Goal: Information Seeking & Learning: Compare options

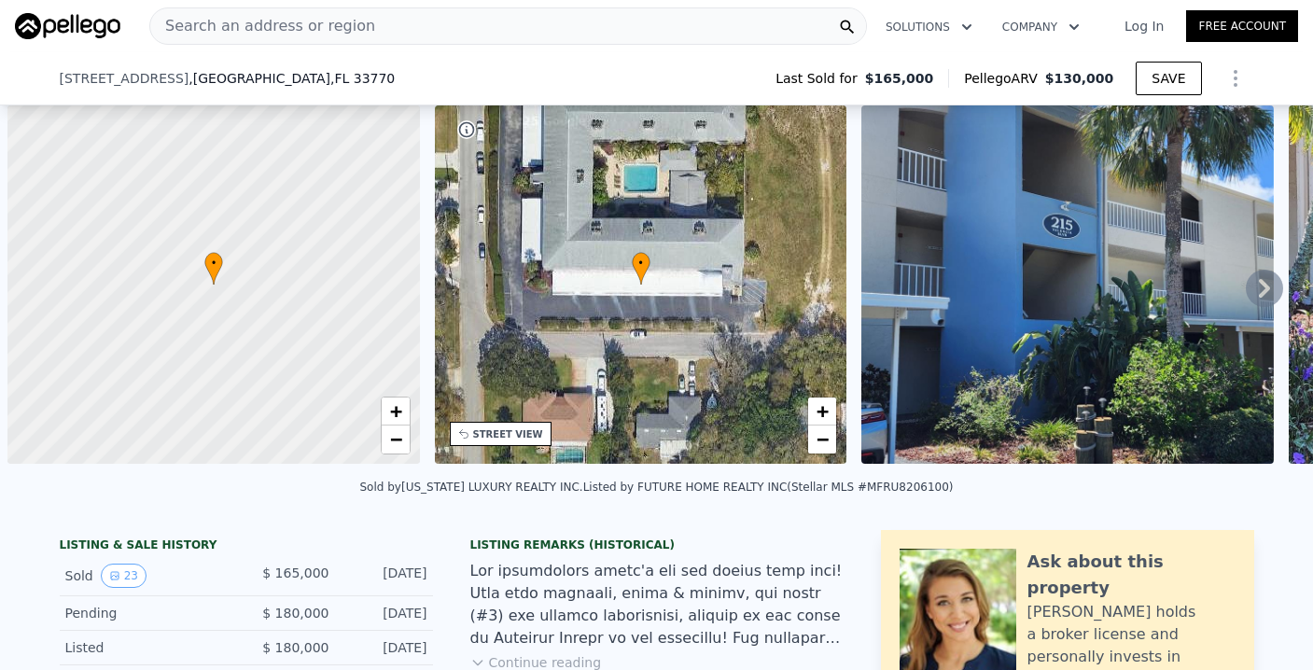
scroll to position [0, 384]
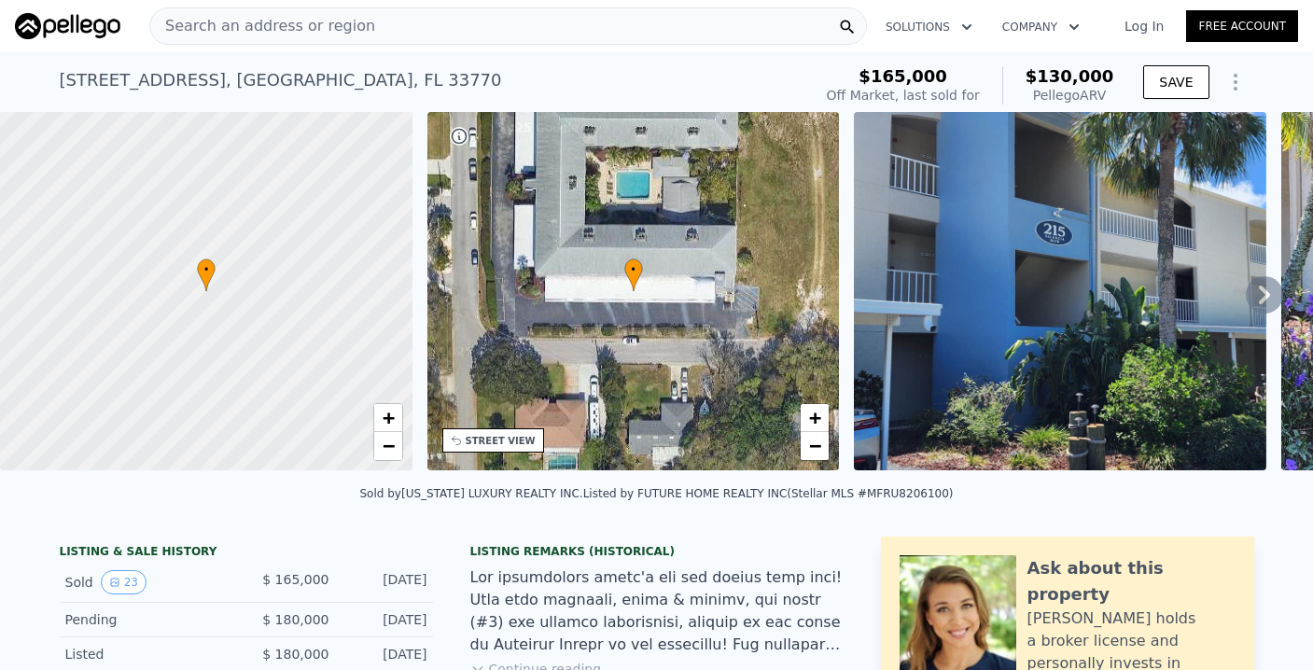
click at [281, 23] on span "Search an address or region" at bounding box center [262, 26] width 225 height 22
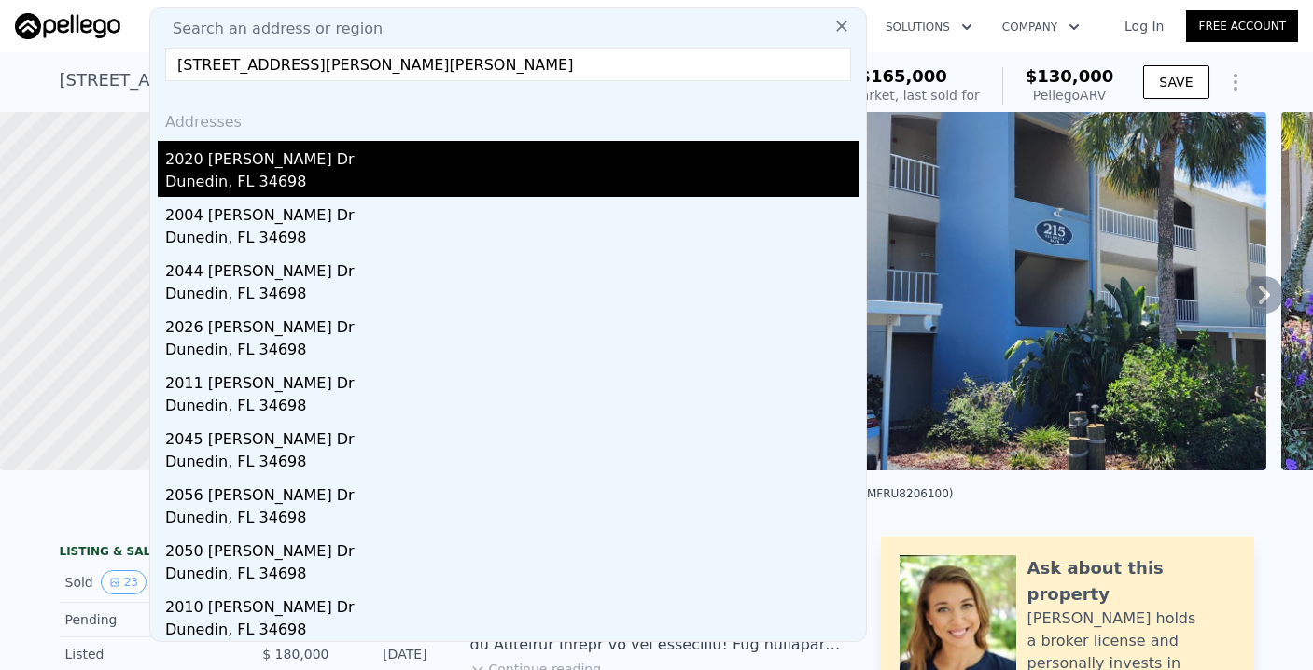
type input "[STREET_ADDRESS][PERSON_NAME][PERSON_NAME]"
click at [252, 167] on div "2020 [PERSON_NAME] Dr" at bounding box center [511, 156] width 693 height 30
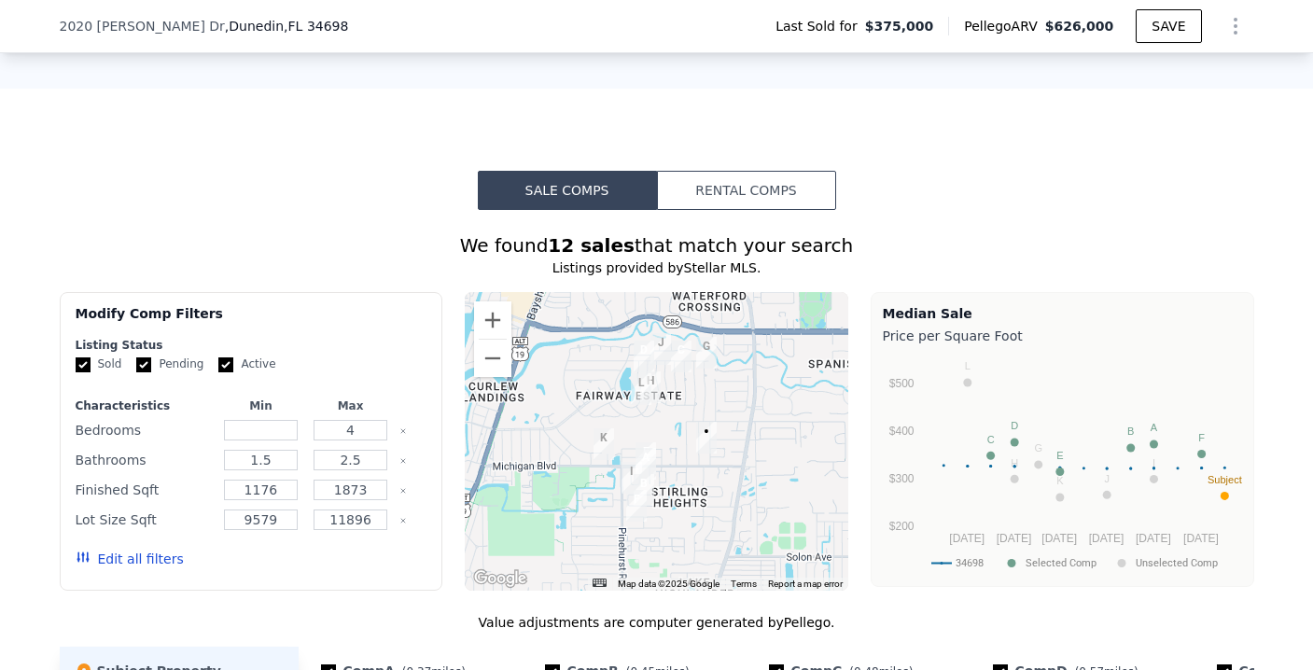
scroll to position [1358, 0]
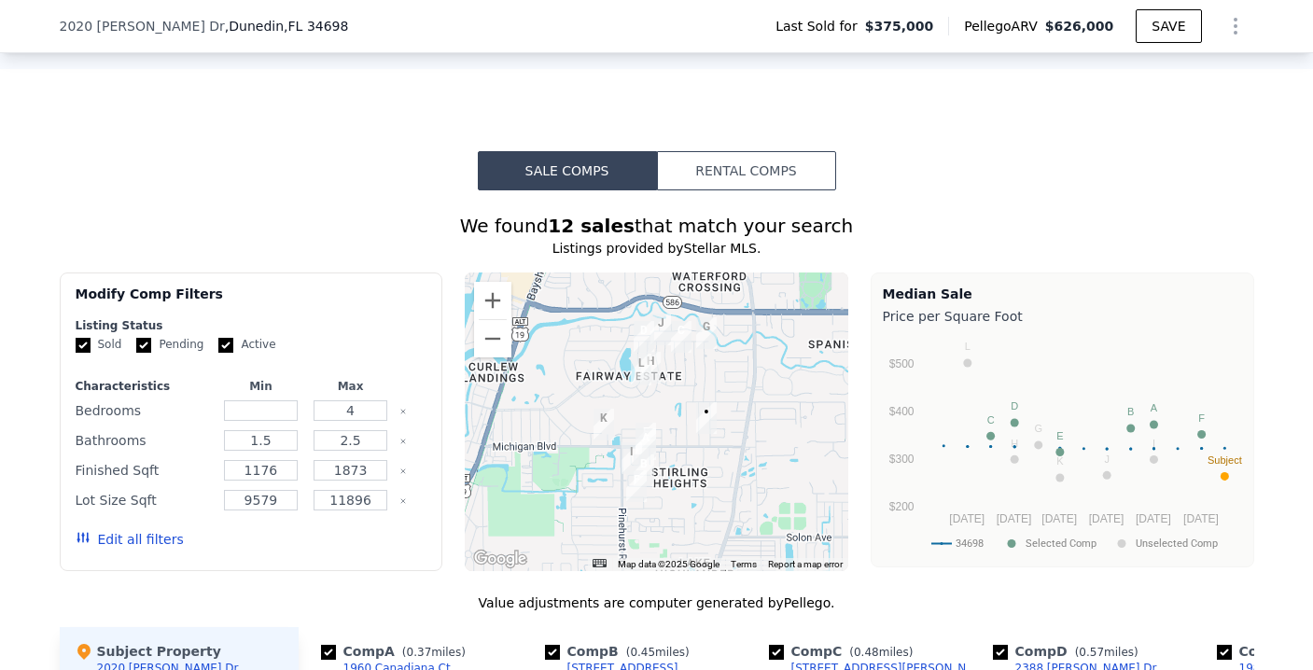
click at [106, 549] on button "Edit all filters" at bounding box center [130, 539] width 108 height 19
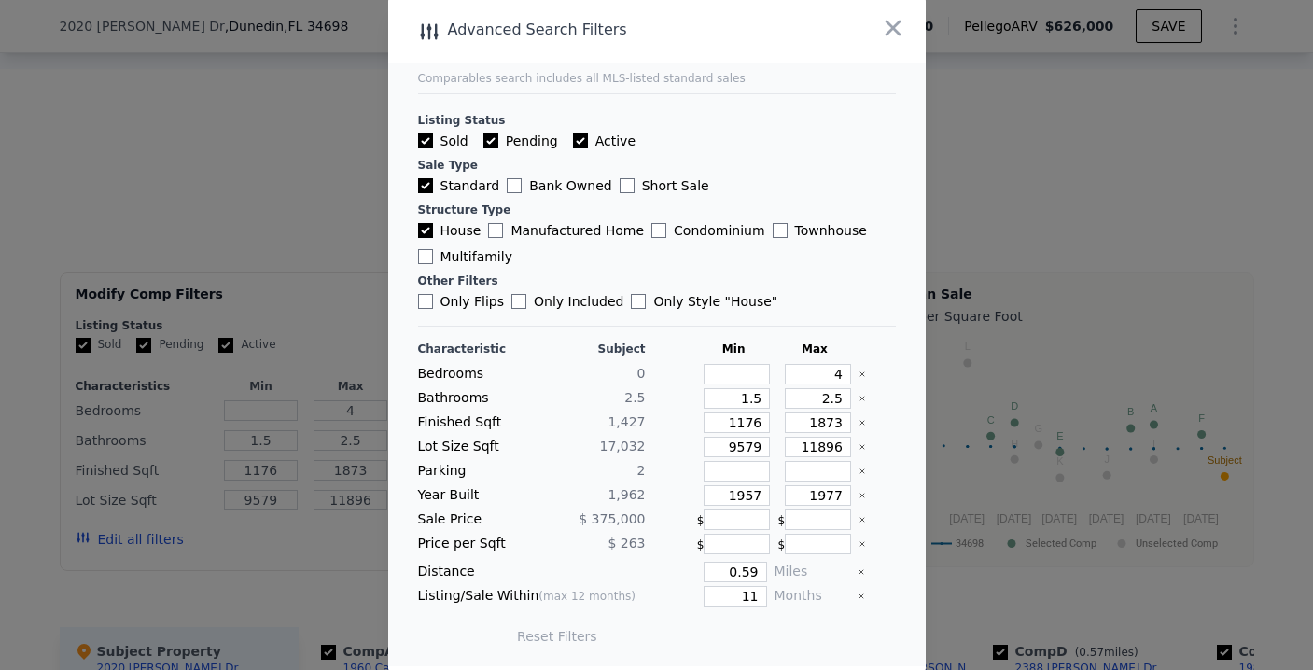
scroll to position [0, 0]
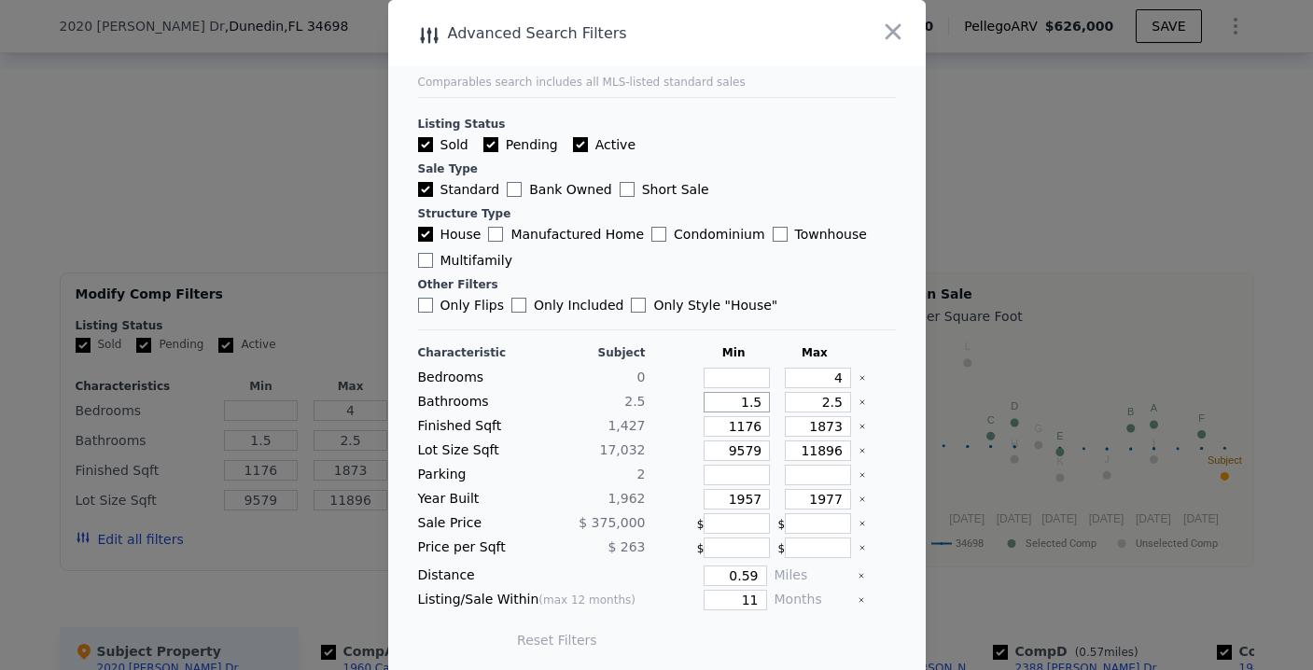
click at [746, 405] on input "1.5" at bounding box center [737, 402] width 66 height 21
click at [745, 401] on input "1.5" at bounding box center [737, 402] width 66 height 21
type input "1"
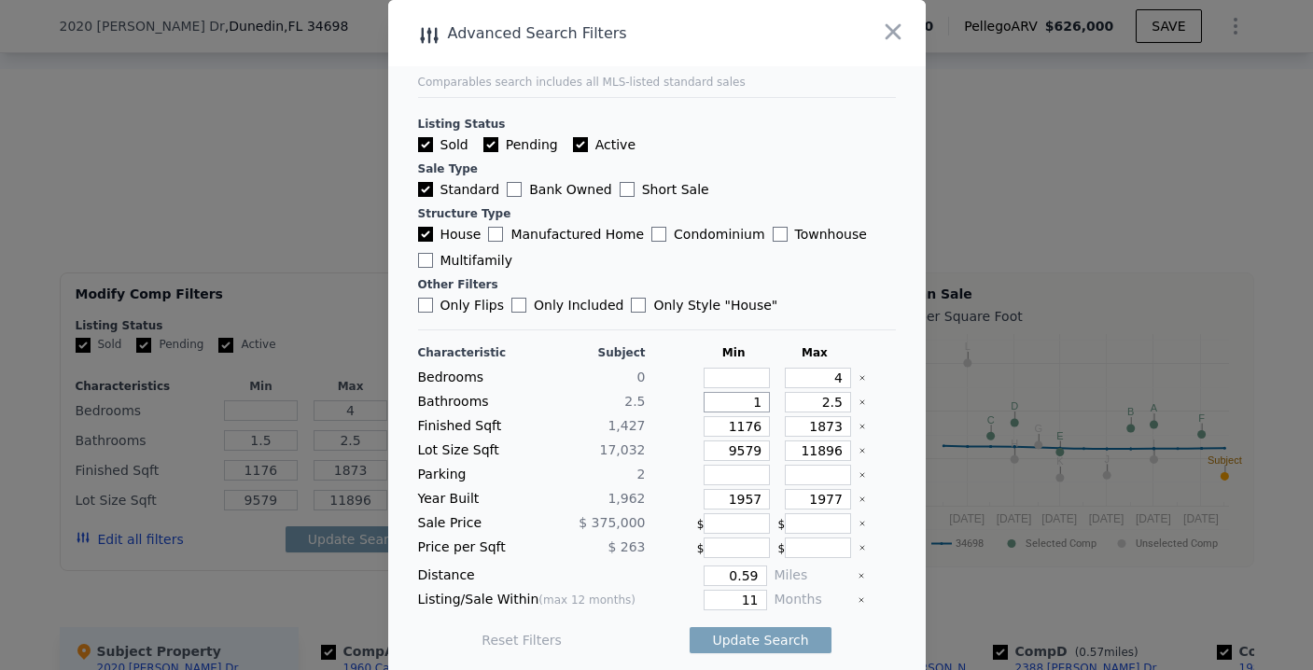
type input "1"
click at [821, 397] on input "2.5" at bounding box center [818, 402] width 66 height 21
type input "2"
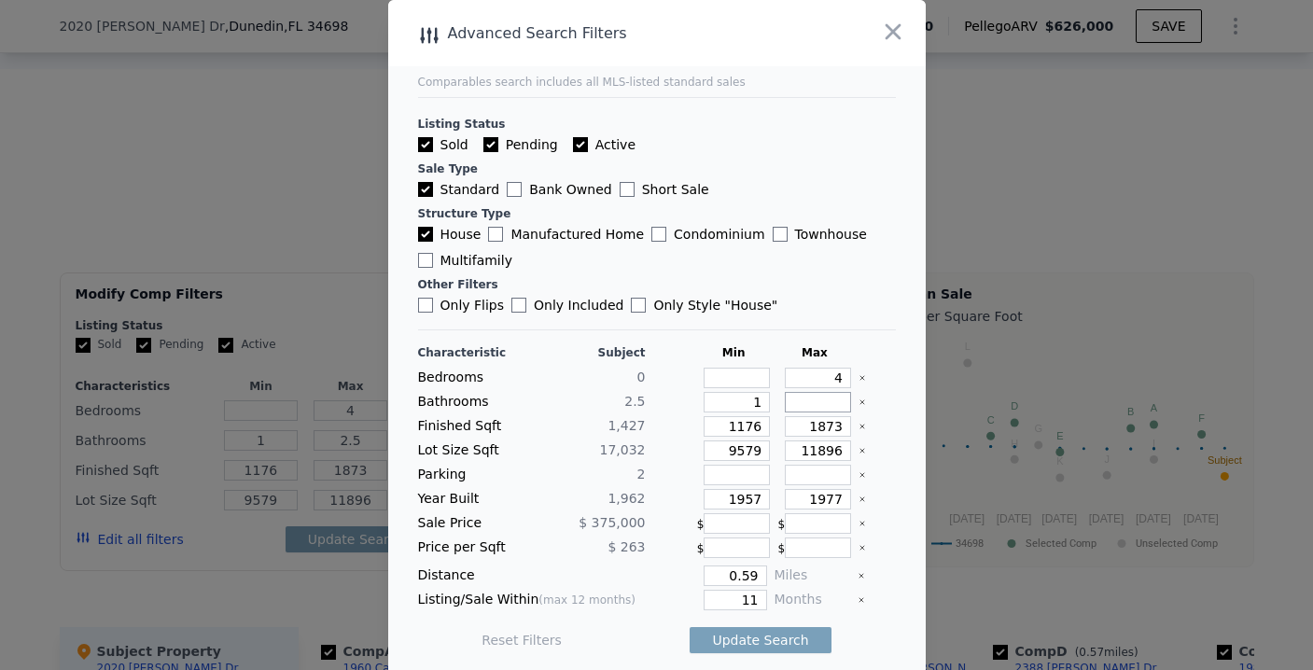
type input "2"
type input "3"
click at [880, 477] on main "Comparables search includes all MLS-listed standard sales Listing Status Sold P…" at bounding box center [656, 335] width 537 height 670
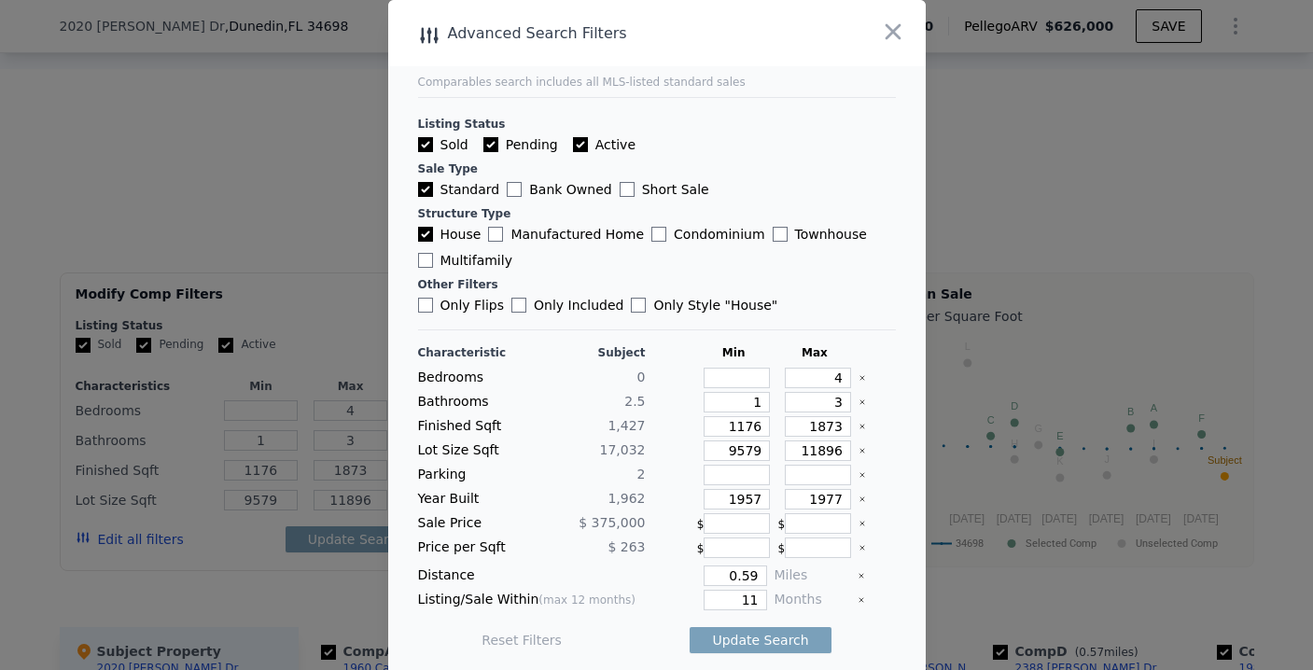
click at [804, 463] on div "Characteristic Subject Min Max Bedrooms 0 4 Bathrooms 2.5 1 3 Finished Sqft 1,4…" at bounding box center [657, 505] width 478 height 321
click at [806, 453] on input "11896" at bounding box center [818, 450] width 66 height 21
type input "2"
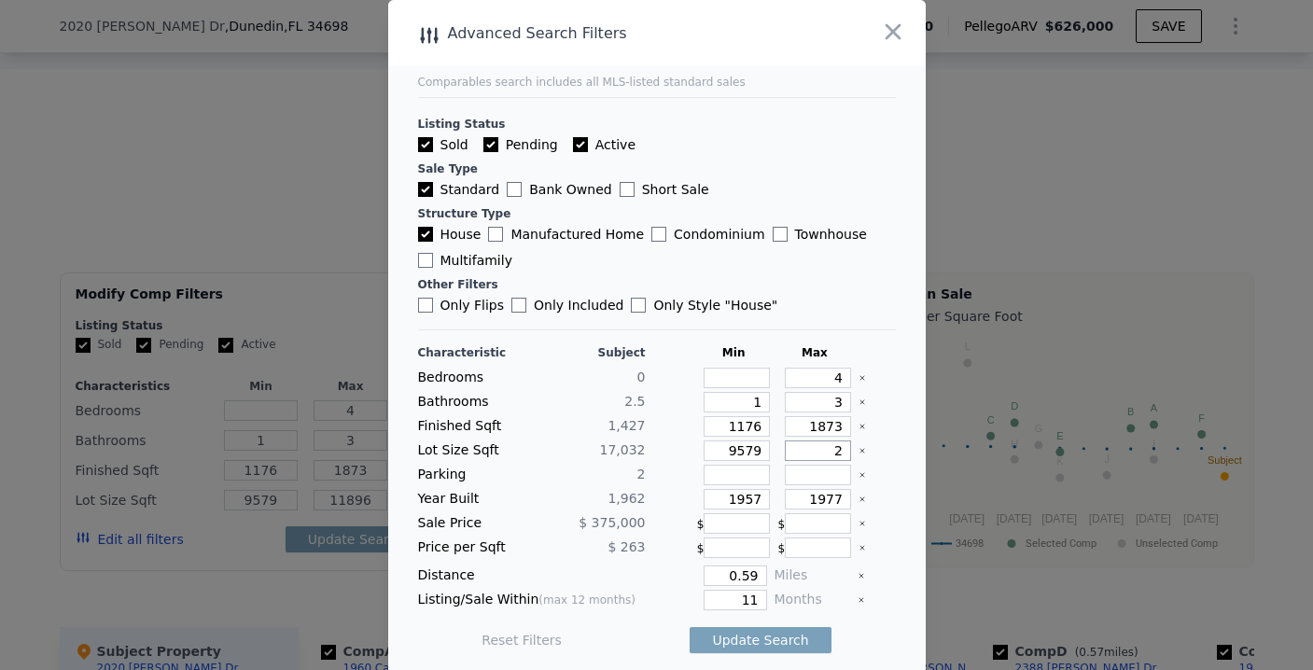
type input "20"
type input "20000"
click at [637, 473] on span "2" at bounding box center [641, 474] width 8 height 15
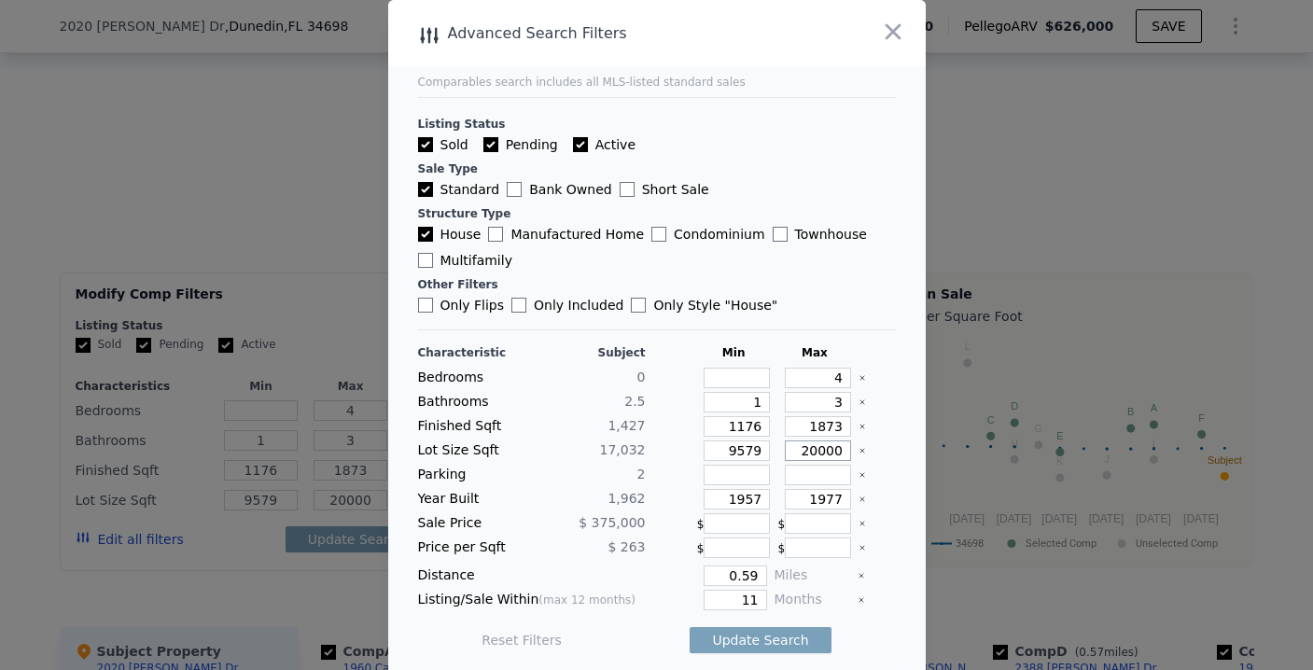
click at [824, 450] on input "20000" at bounding box center [818, 450] width 66 height 21
type input "22"
type input "2"
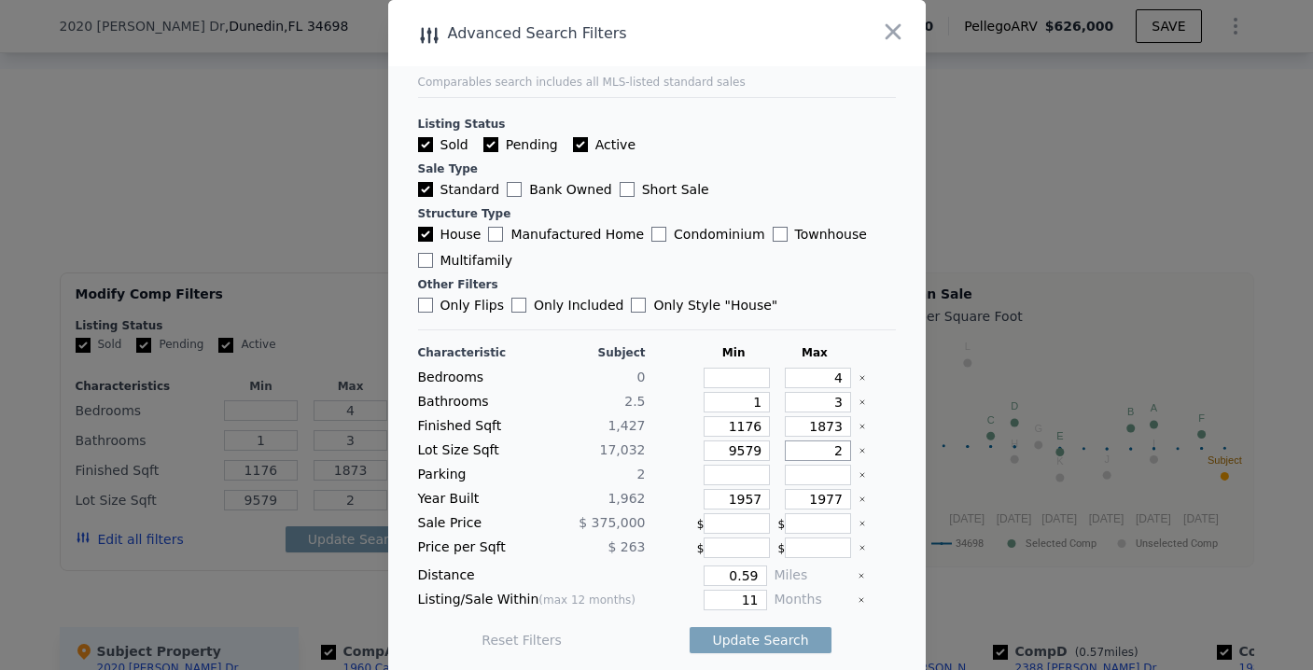
type input "20"
type input "220"
type input "22"
type input "220"
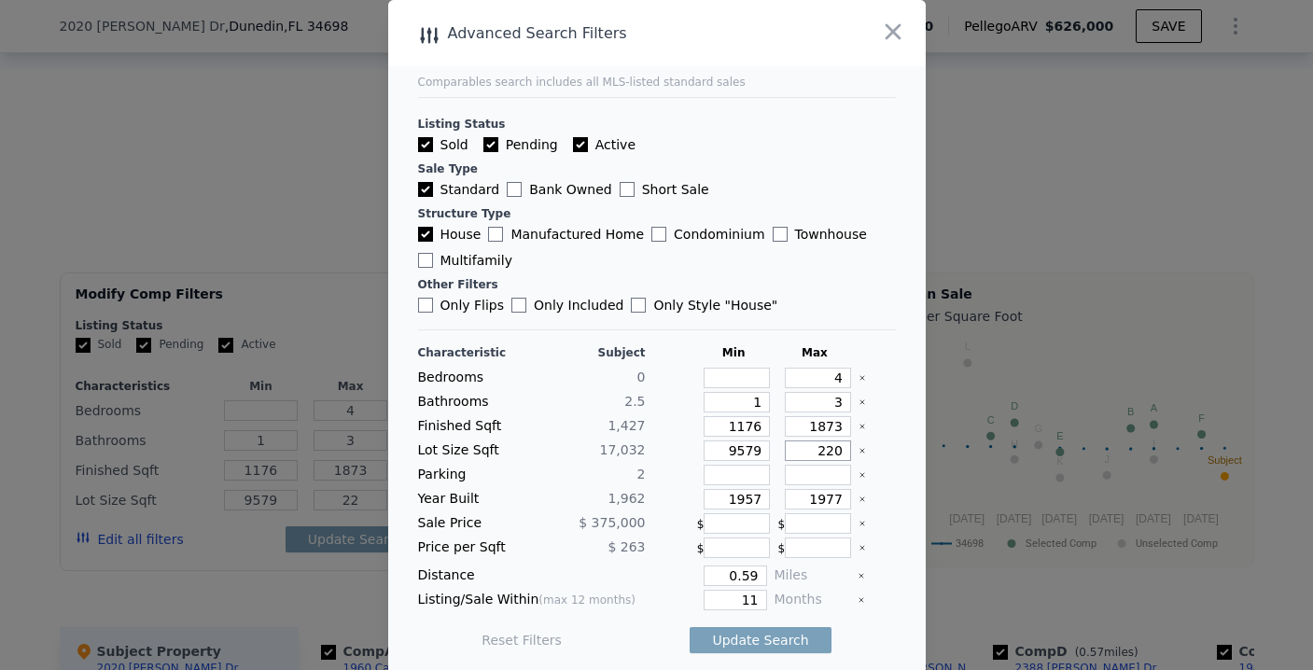
type input "220"
type input "22000"
type input "2200"
type input "22000"
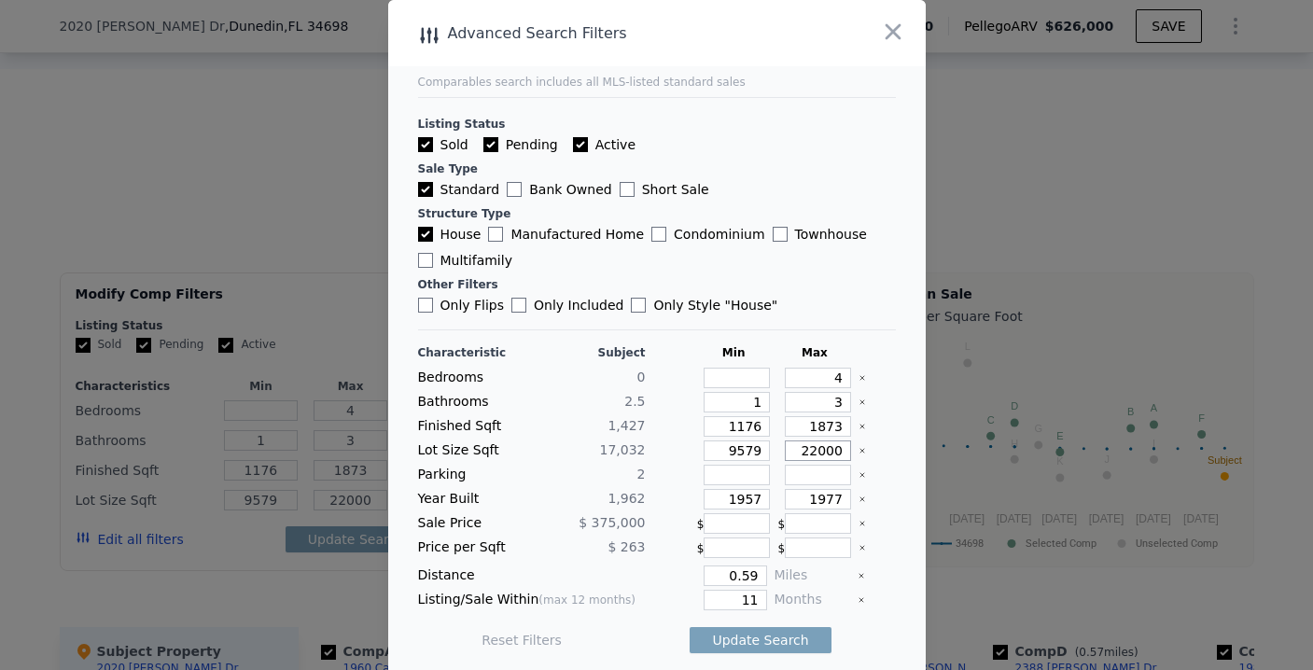
type input "22000"
click at [573, 486] on div "Characteristic Subject Min Max Bedrooms 0 4 Bathrooms 2.5 1 3 Finished Sqft 1,4…" at bounding box center [657, 505] width 478 height 321
click at [716, 503] on input "1957" at bounding box center [737, 499] width 66 height 21
type input "1950"
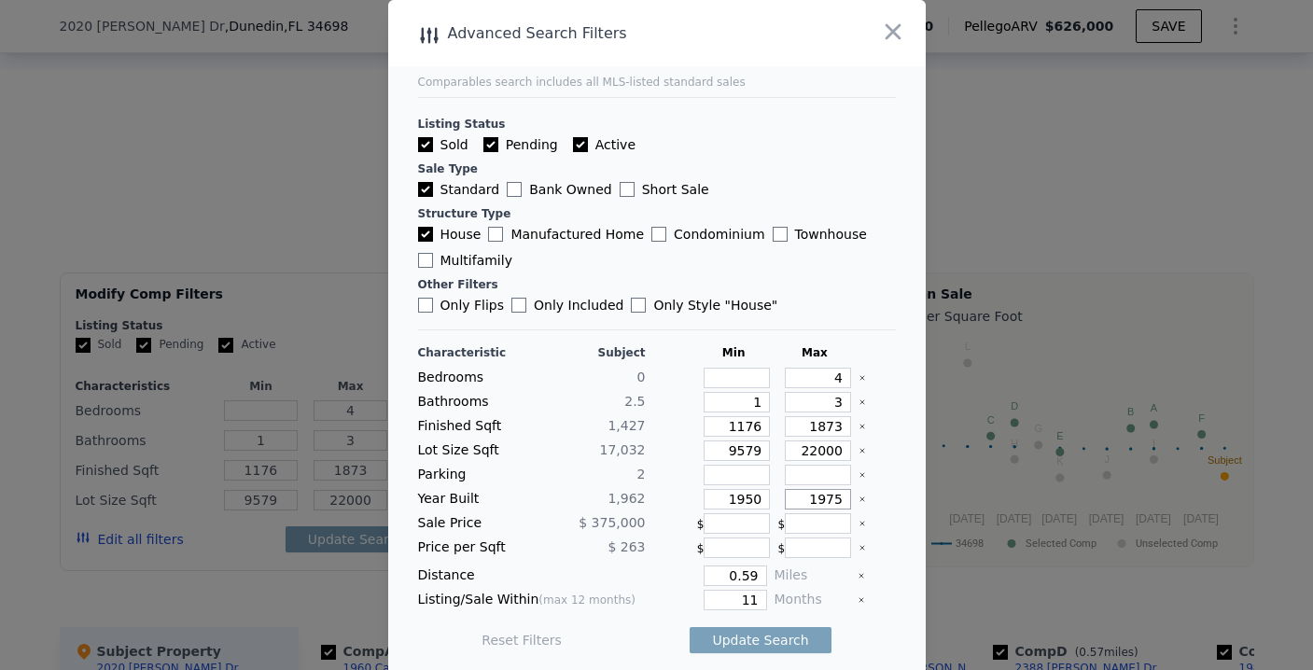
type input "1975"
click at [634, 533] on div "Sale Price $ 375,000 $ $" at bounding box center [657, 523] width 478 height 21
click at [736, 598] on input "11" at bounding box center [735, 600] width 63 height 21
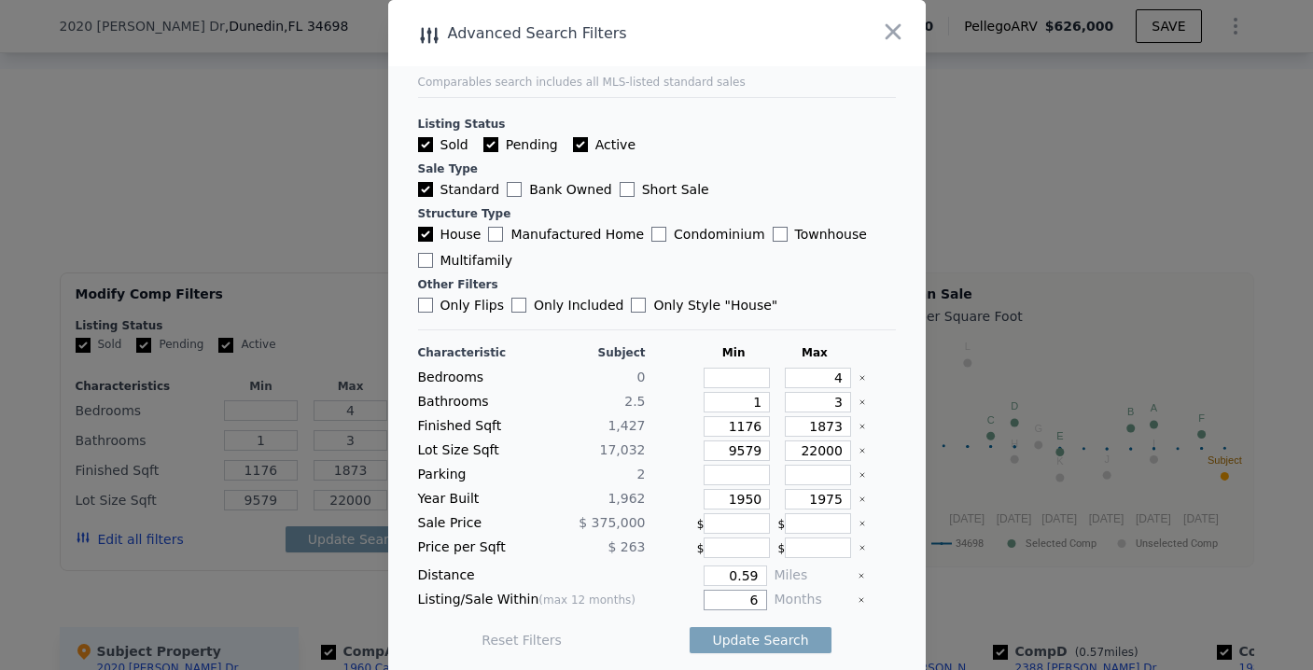
type input "6"
click at [738, 571] on input "0.59" at bounding box center [735, 575] width 63 height 21
type input "0.5"
click at [707, 645] on button "Update Search" at bounding box center [760, 640] width 141 height 26
checkbox input "false"
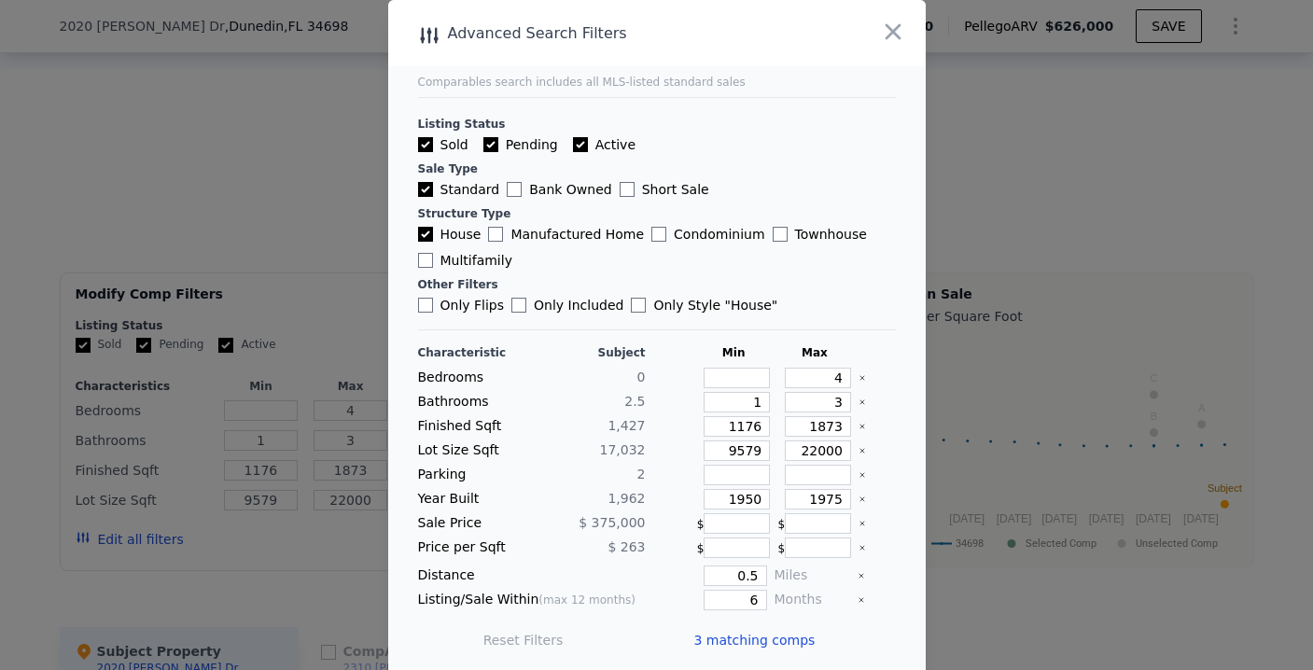
click at [705, 639] on span "3 matching comps" at bounding box center [754, 640] width 121 height 19
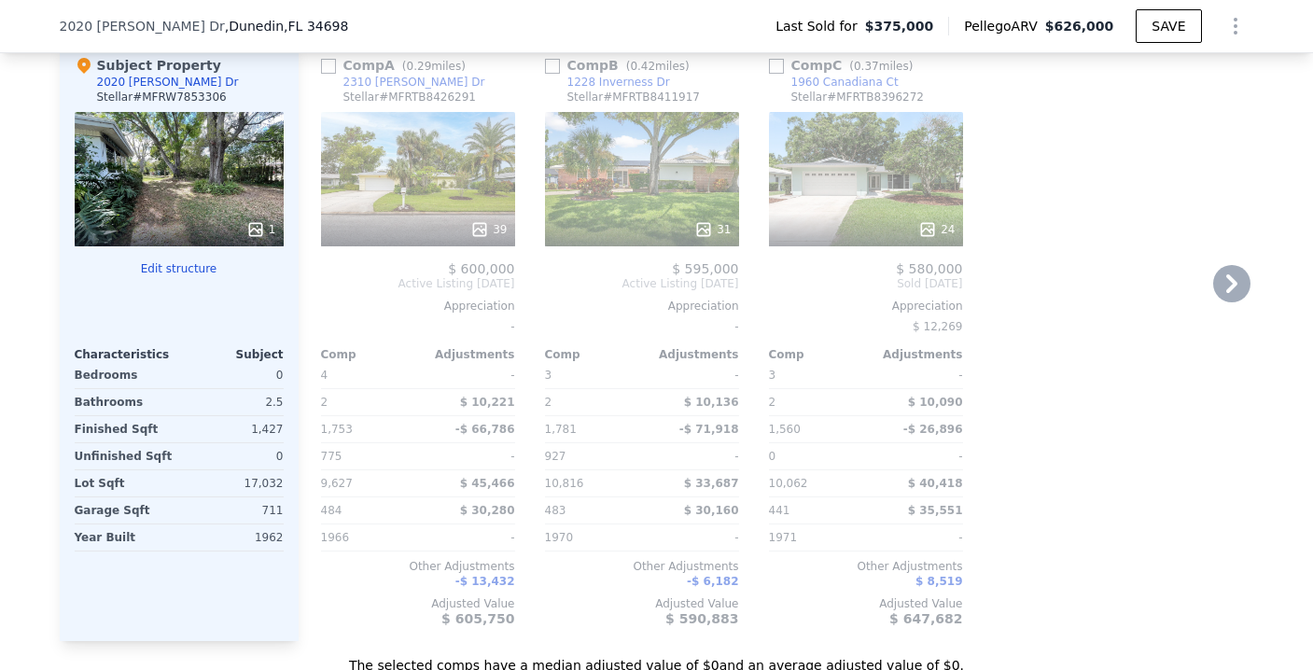
scroll to position [1968, 0]
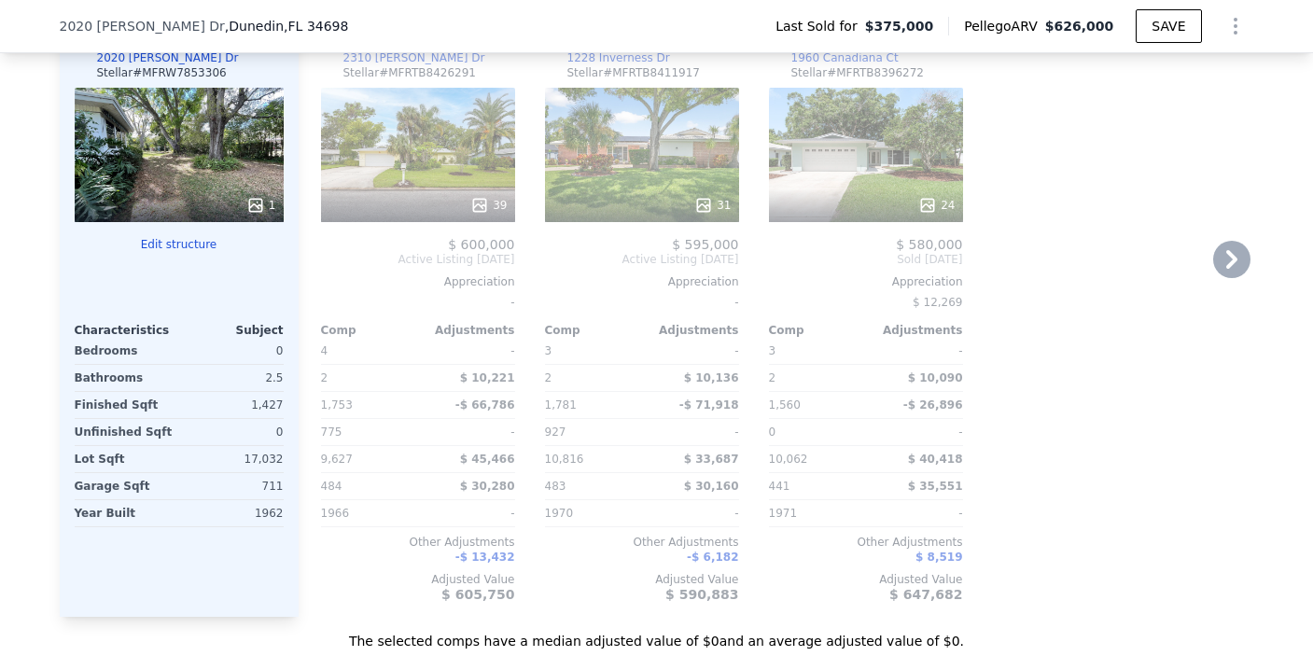
type input "1.5"
type input "2.5"
type input "11896"
checkbox input "true"
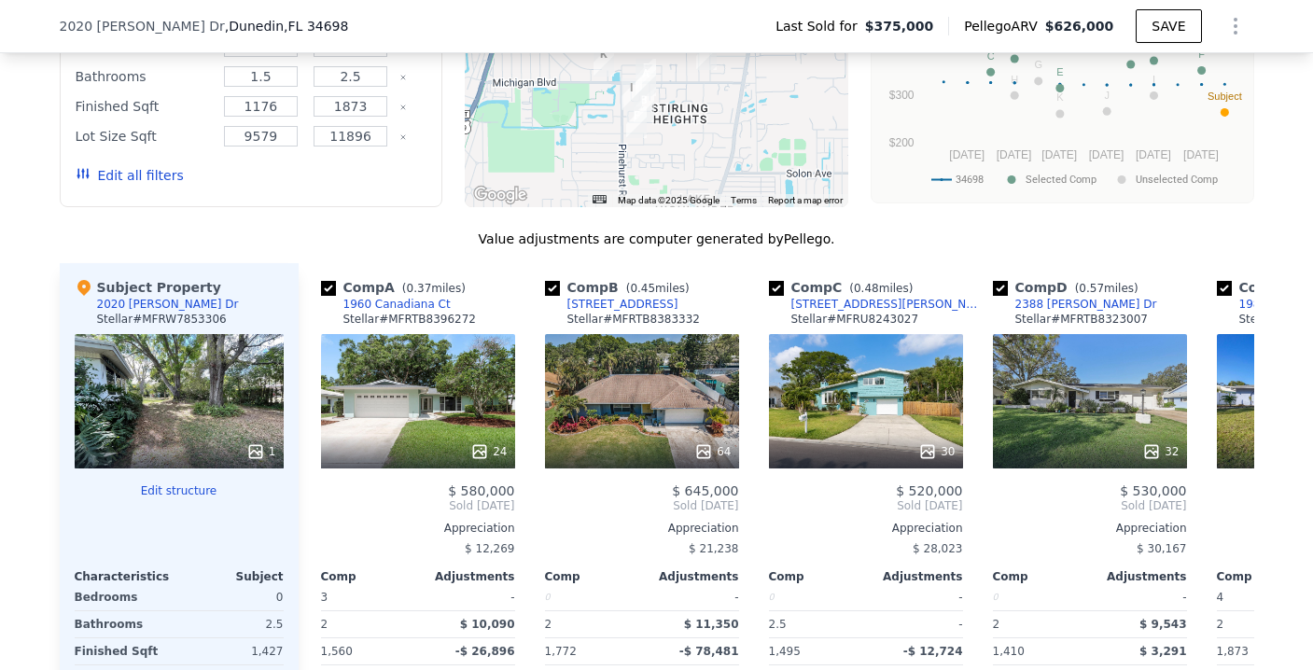
scroll to position [1426, 0]
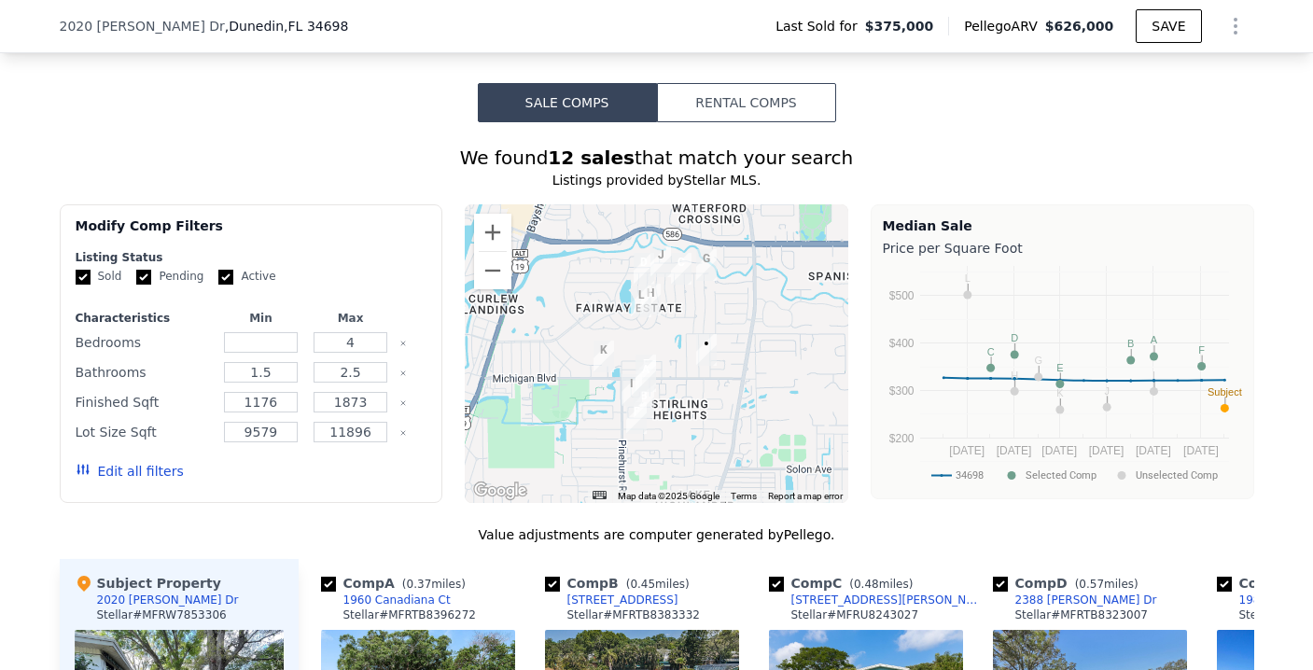
click at [133, 496] on div "Edit all filters" at bounding box center [130, 471] width 108 height 52
click at [138, 481] on button "Edit all filters" at bounding box center [130, 471] width 108 height 19
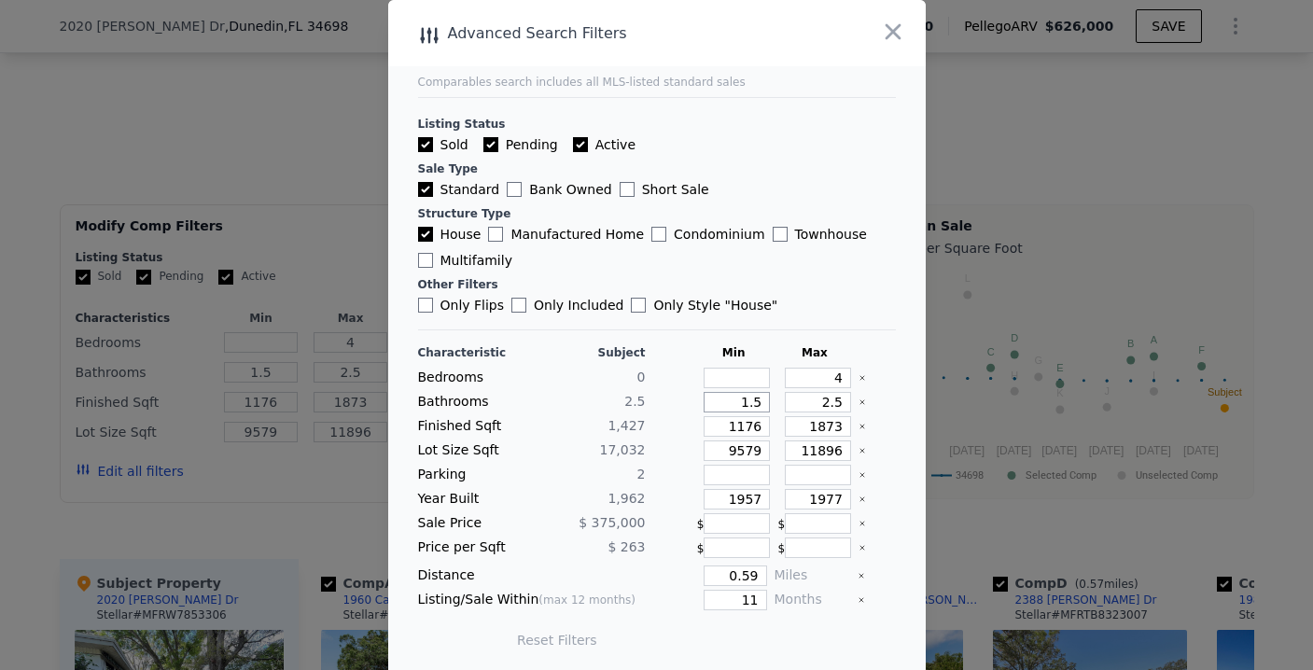
click at [745, 399] on input "1.5" at bounding box center [737, 402] width 66 height 21
type input "1"
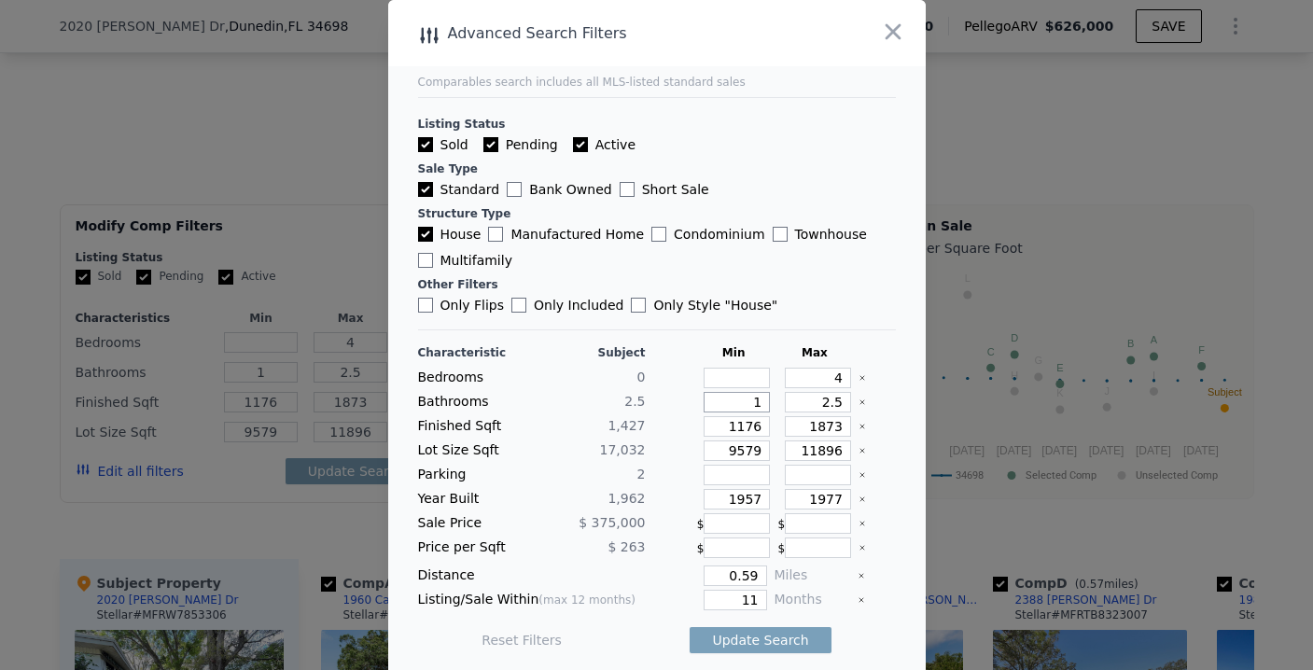
type input "1"
click at [788, 403] on input "2.5" at bounding box center [818, 402] width 66 height 21
type input "3"
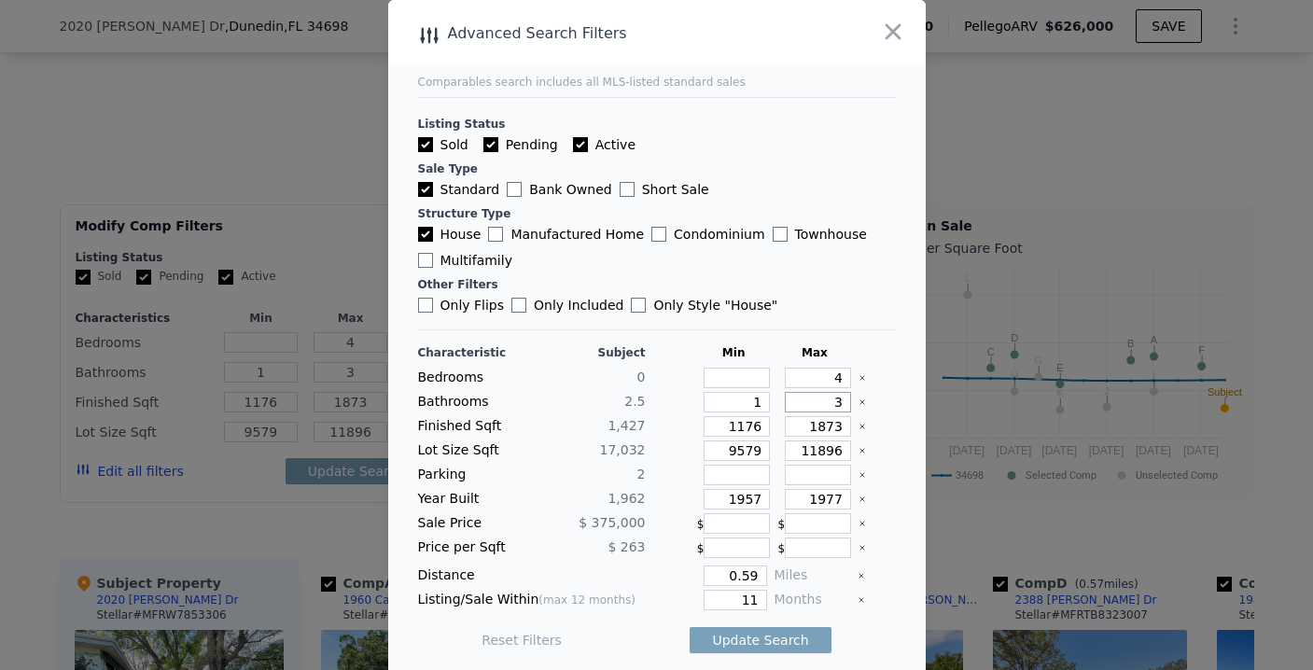
type input "3"
click at [812, 455] on input "11896" at bounding box center [818, 450] width 66 height 21
type input "22"
type input "2"
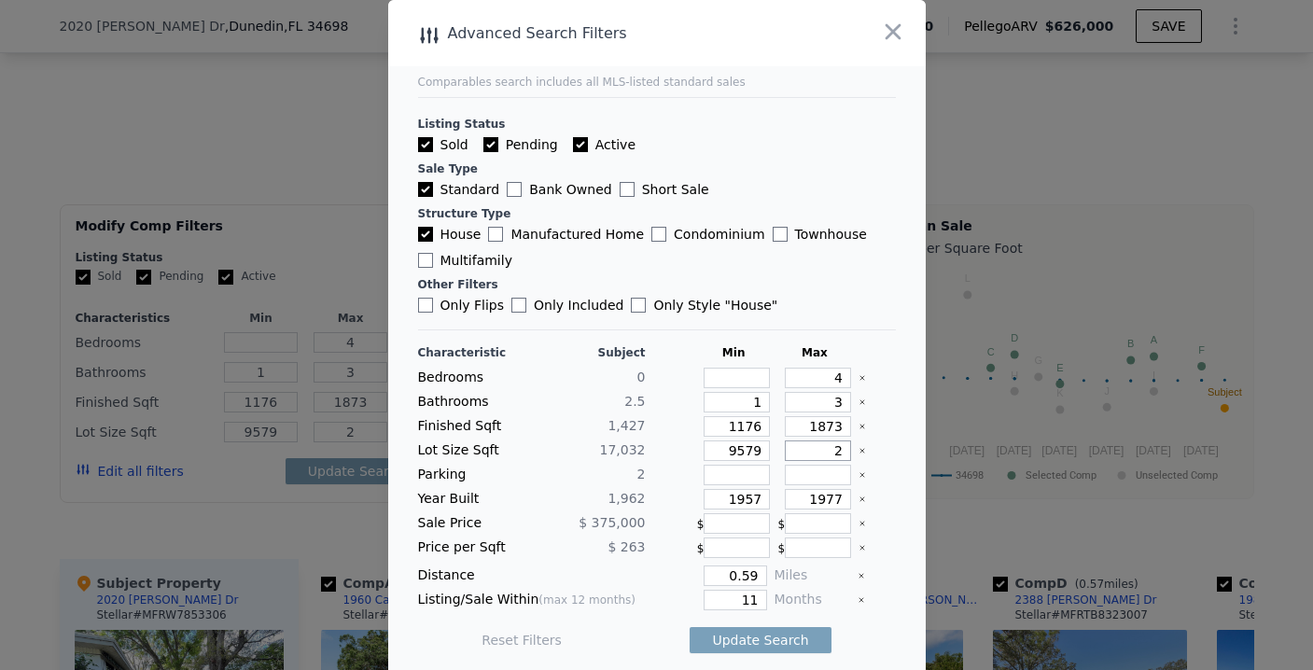
type input "22"
type input "220"
type input "2200"
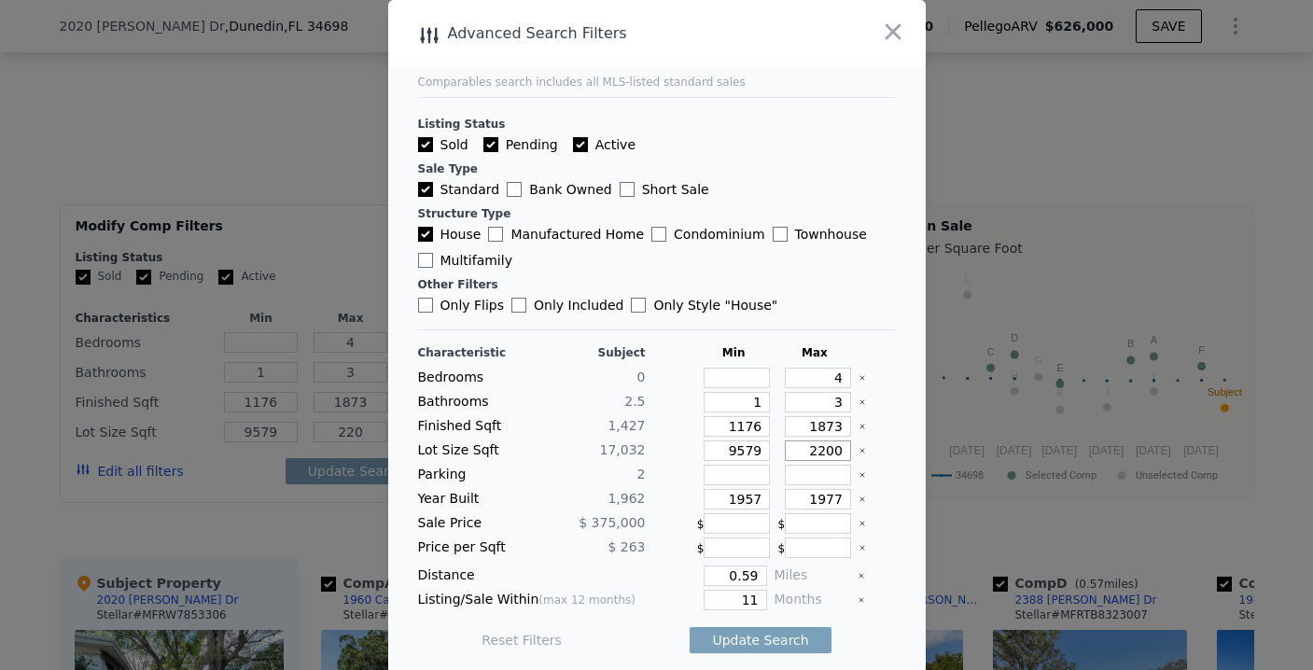
type input "2200"
type input "22000"
click at [729, 496] on input "1957" at bounding box center [737, 499] width 66 height 21
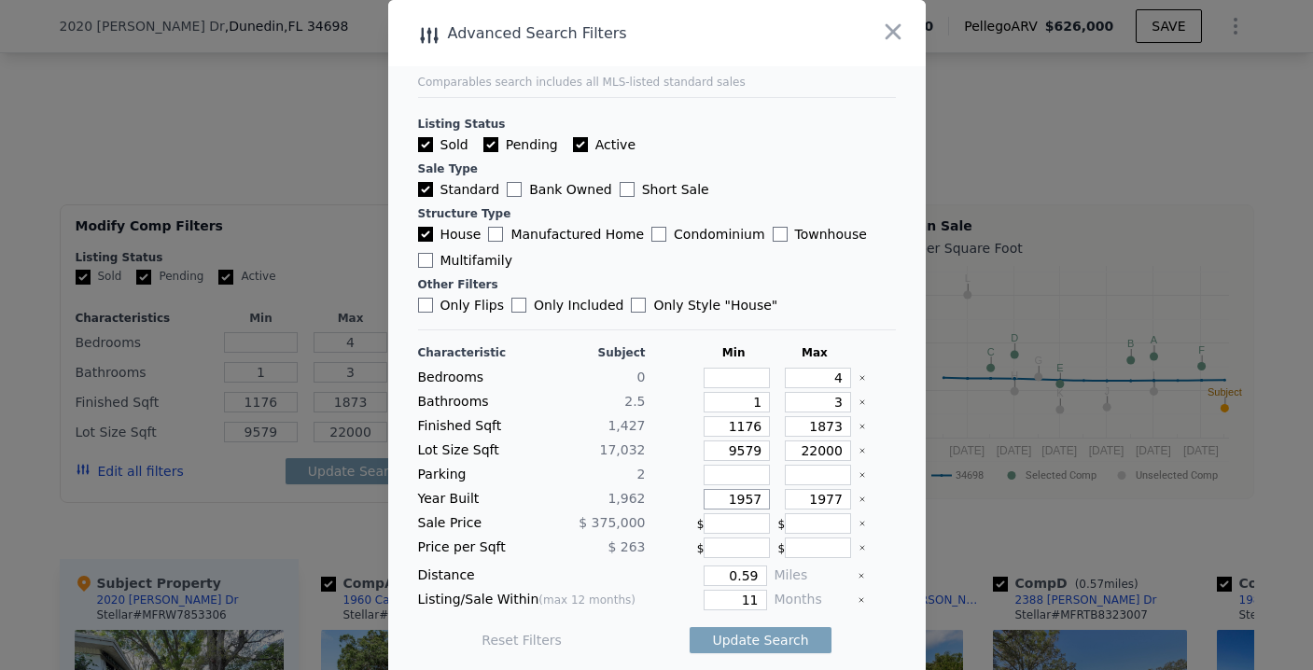
click at [729, 496] on input "1957" at bounding box center [737, 499] width 66 height 21
click at [747, 498] on input "1957" at bounding box center [737, 499] width 66 height 21
type input "1950"
type input "1975"
click at [738, 580] on input "0.59" at bounding box center [735, 575] width 63 height 21
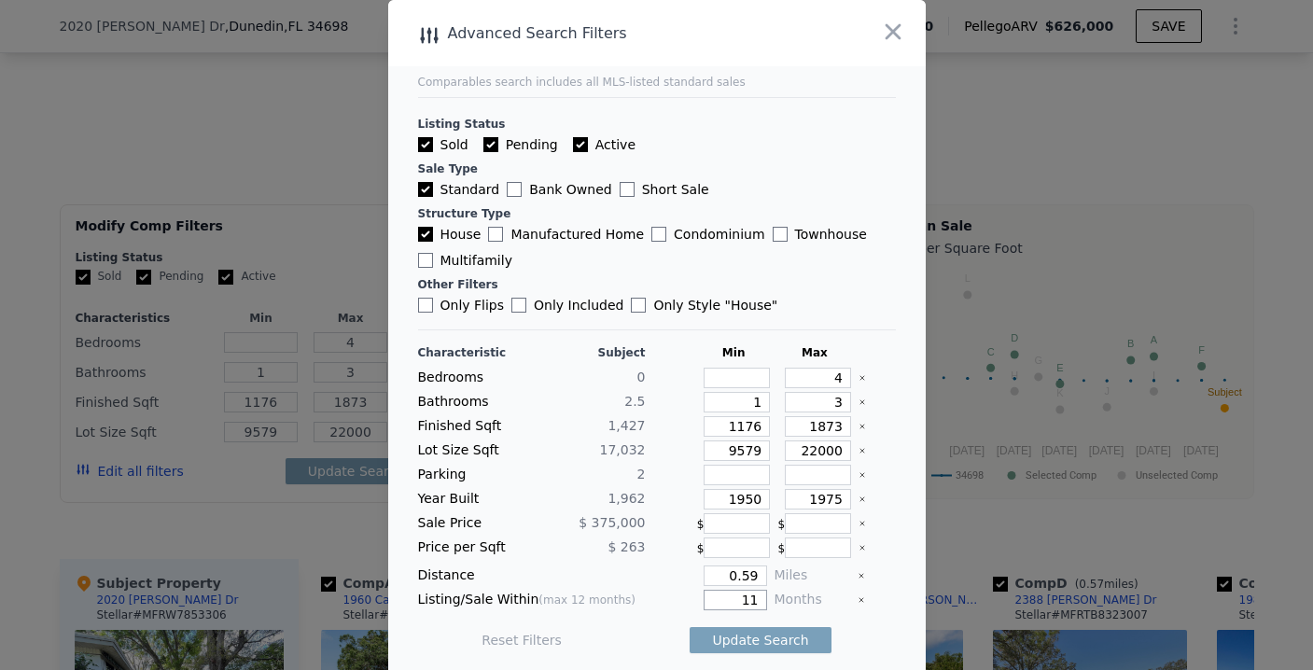
click at [736, 593] on input "11" at bounding box center [735, 600] width 63 height 21
type input "5"
type input "6"
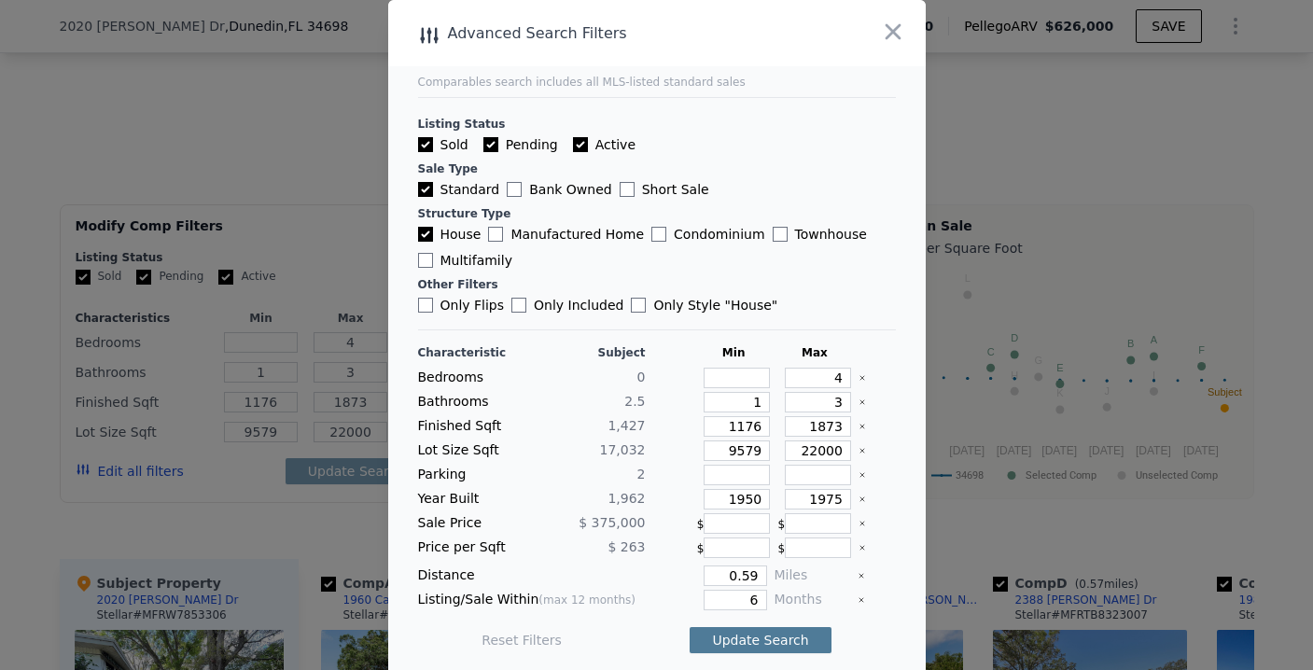
click at [760, 643] on button "Update Search" at bounding box center [760, 640] width 141 height 26
checkbox input "false"
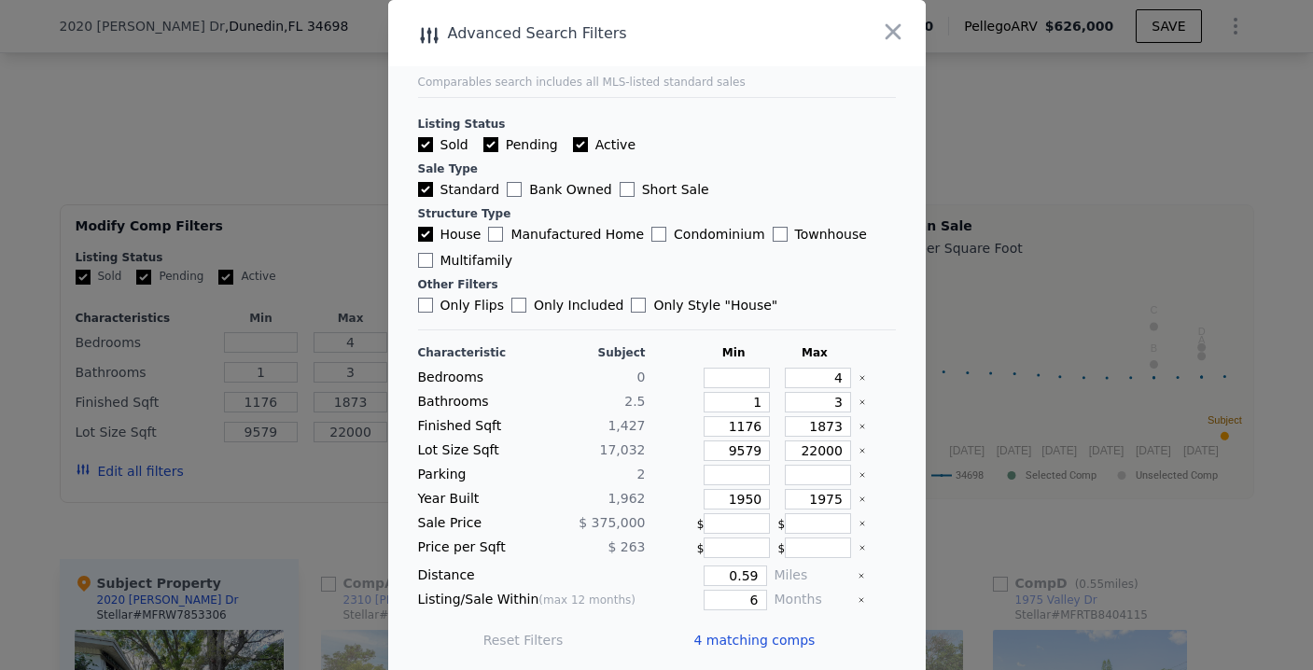
click at [741, 639] on span "4 matching comps" at bounding box center [754, 640] width 121 height 19
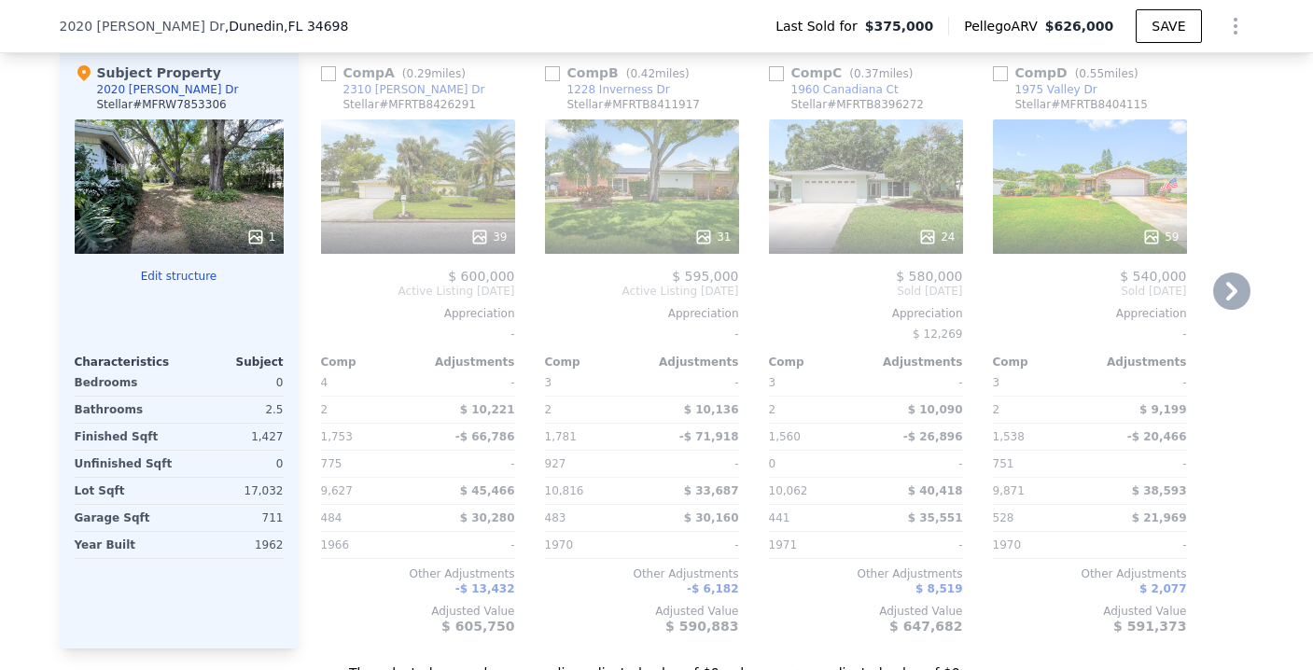
scroll to position [1937, 0]
type input "1.5"
type input "2.5"
type input "11896"
checkbox input "true"
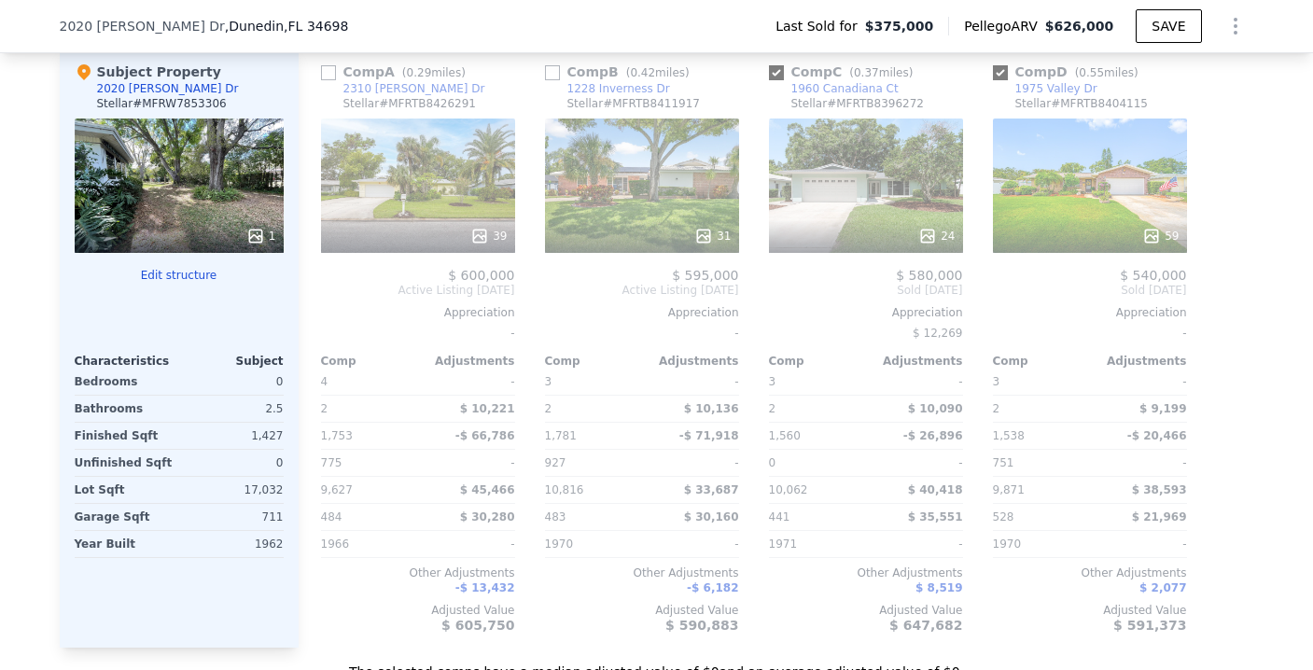
checkbox input "true"
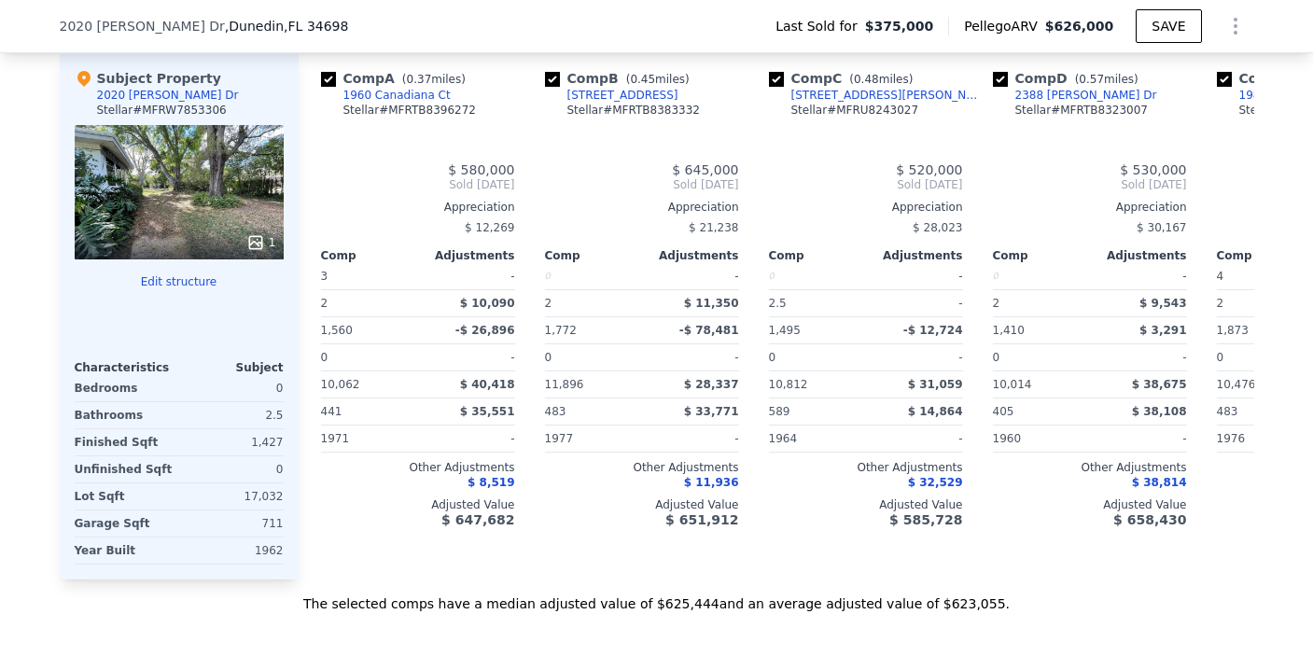
type input "2"
type input "729"
type input "969"
type input "123538"
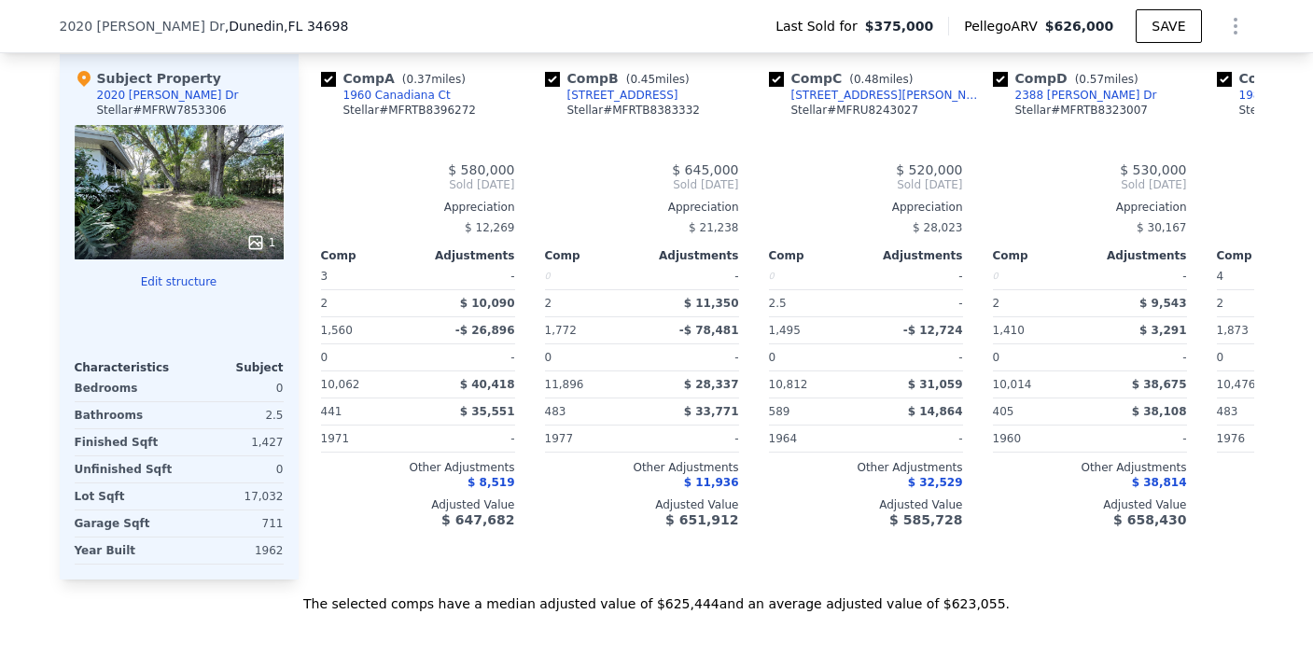
type input "$ 626,000"
type input "5"
type input "-$ 53,146"
type input "4"
type input "1.5"
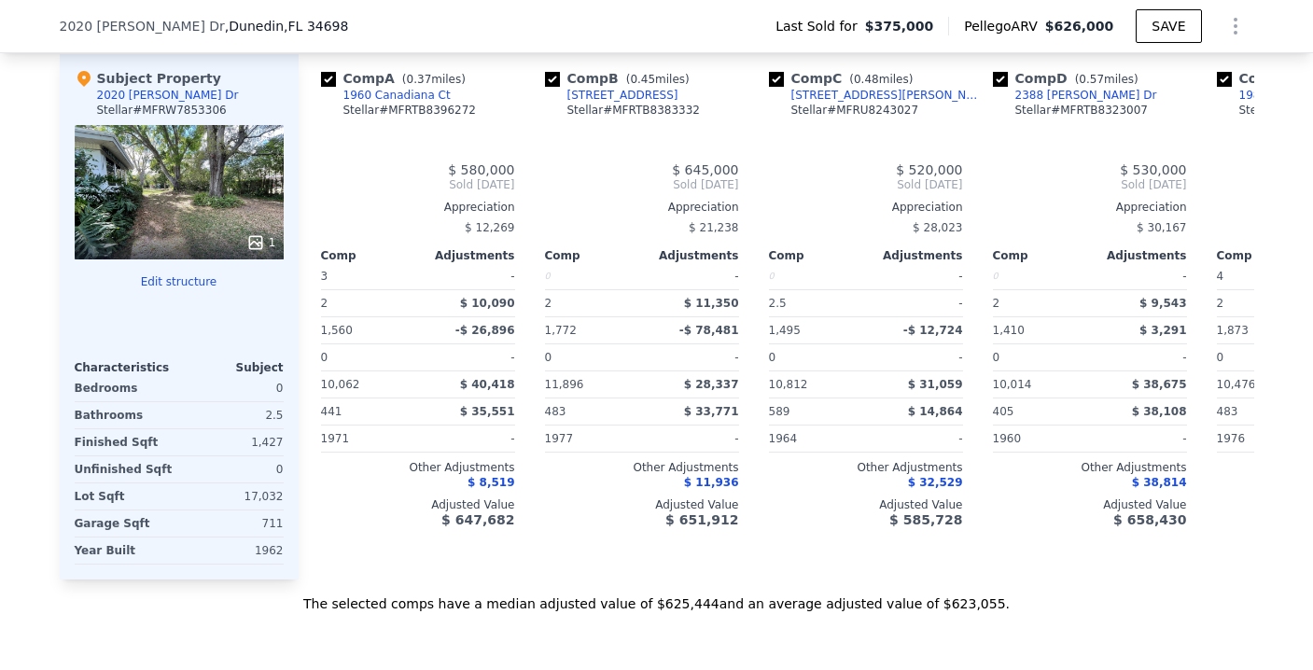
type input "2.5"
type input "1176"
type input "1873"
type input "9579"
type input "11896"
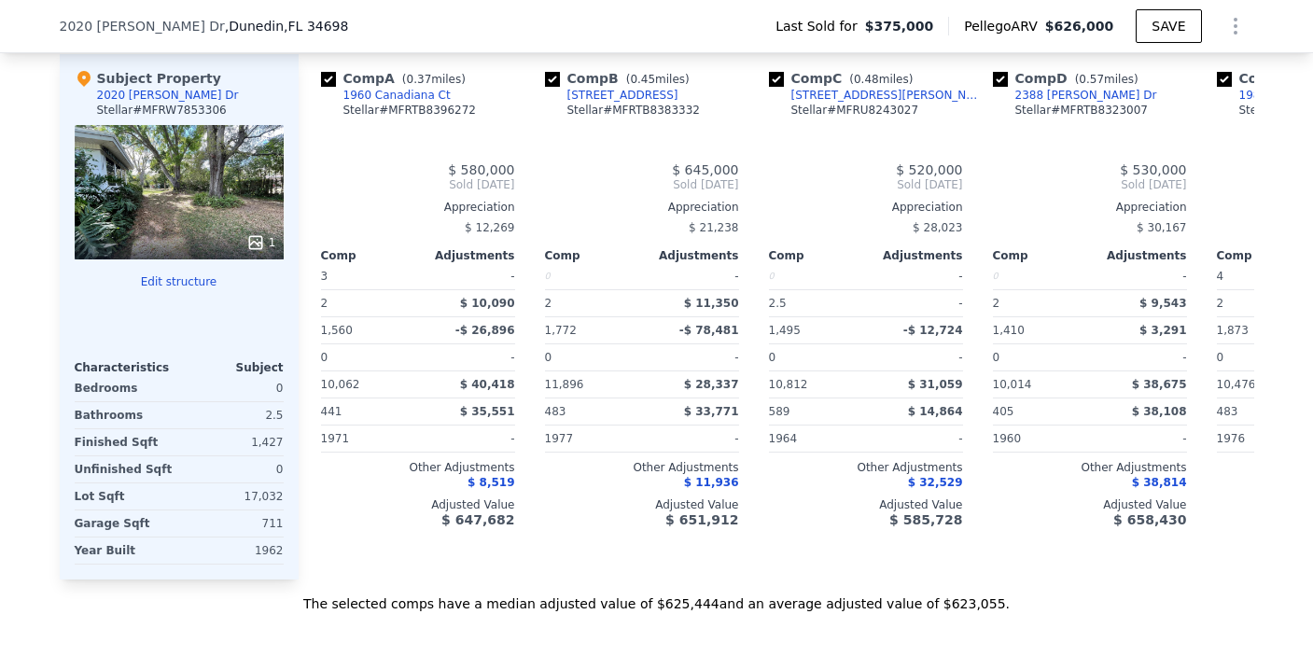
type input "$ 187,421"
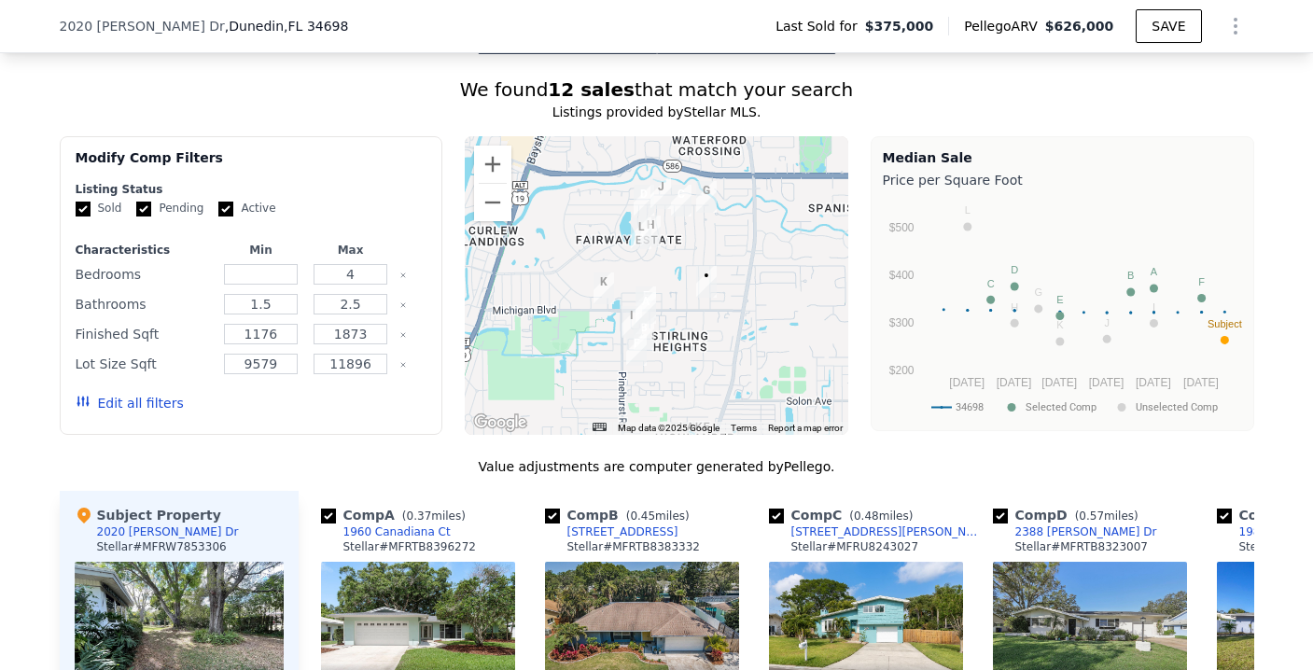
scroll to position [1502, 0]
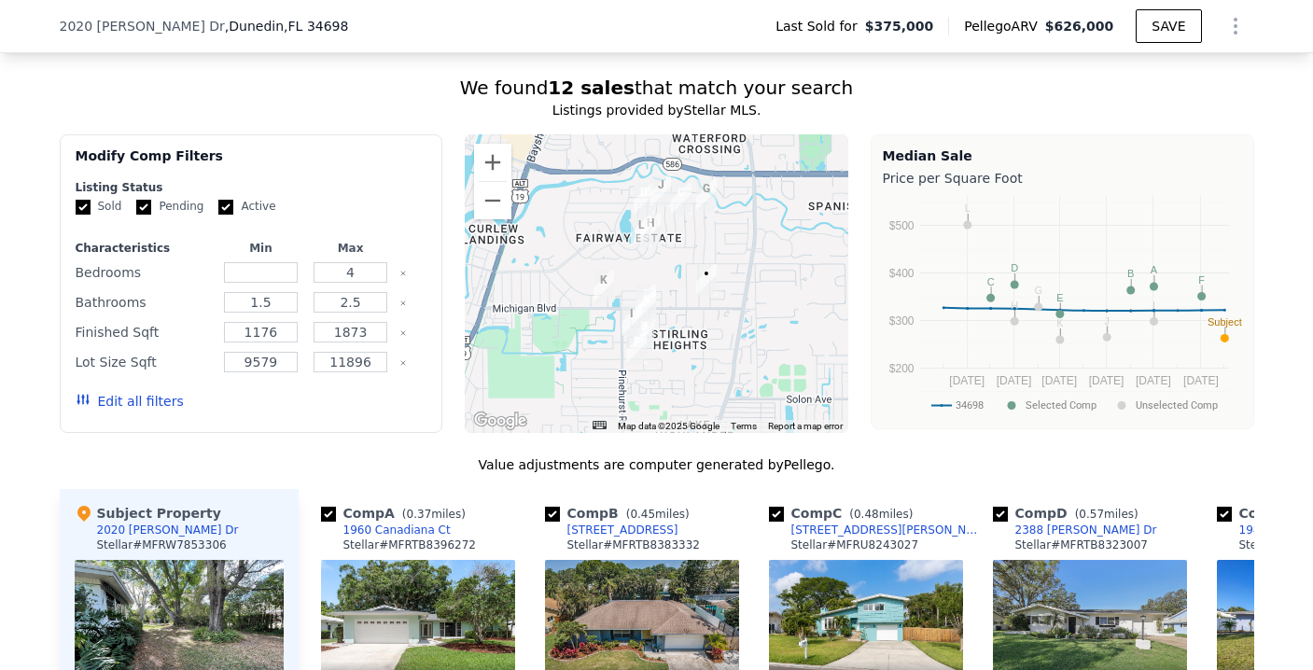
click at [154, 410] on button "Edit all filters" at bounding box center [130, 401] width 108 height 19
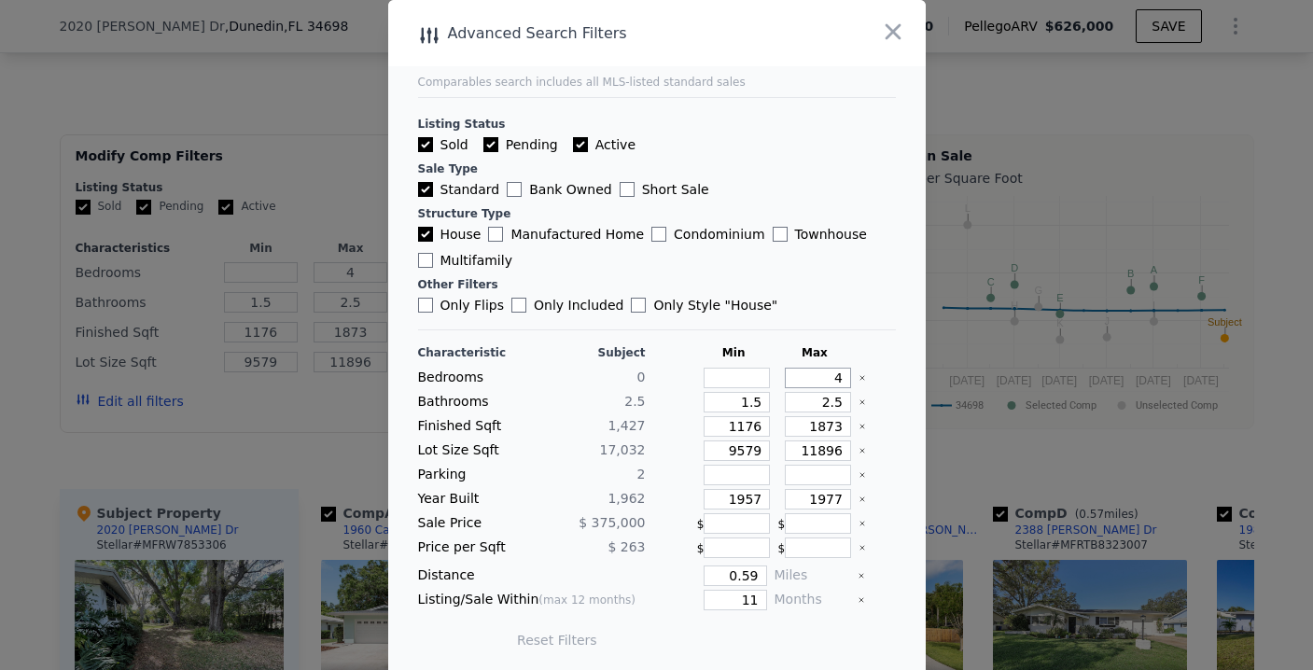
click at [797, 377] on input "4" at bounding box center [818, 378] width 66 height 21
click at [746, 406] on input "1.5" at bounding box center [737, 402] width 66 height 21
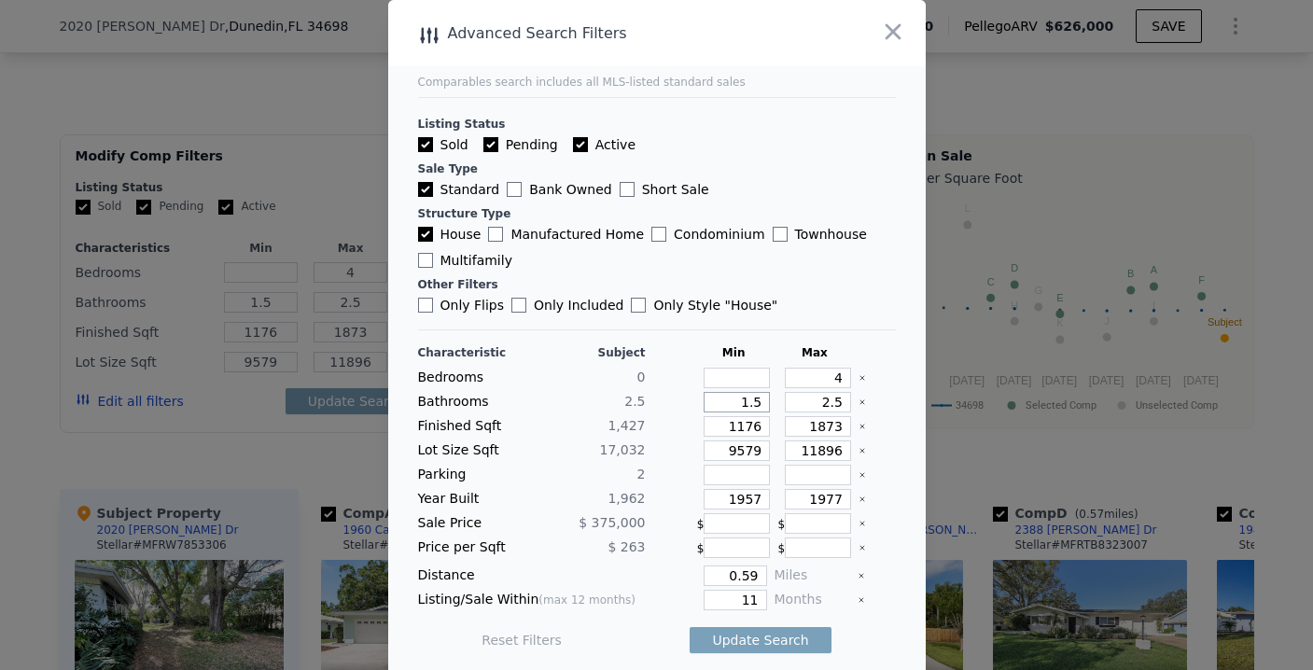
type input "1"
type input "3"
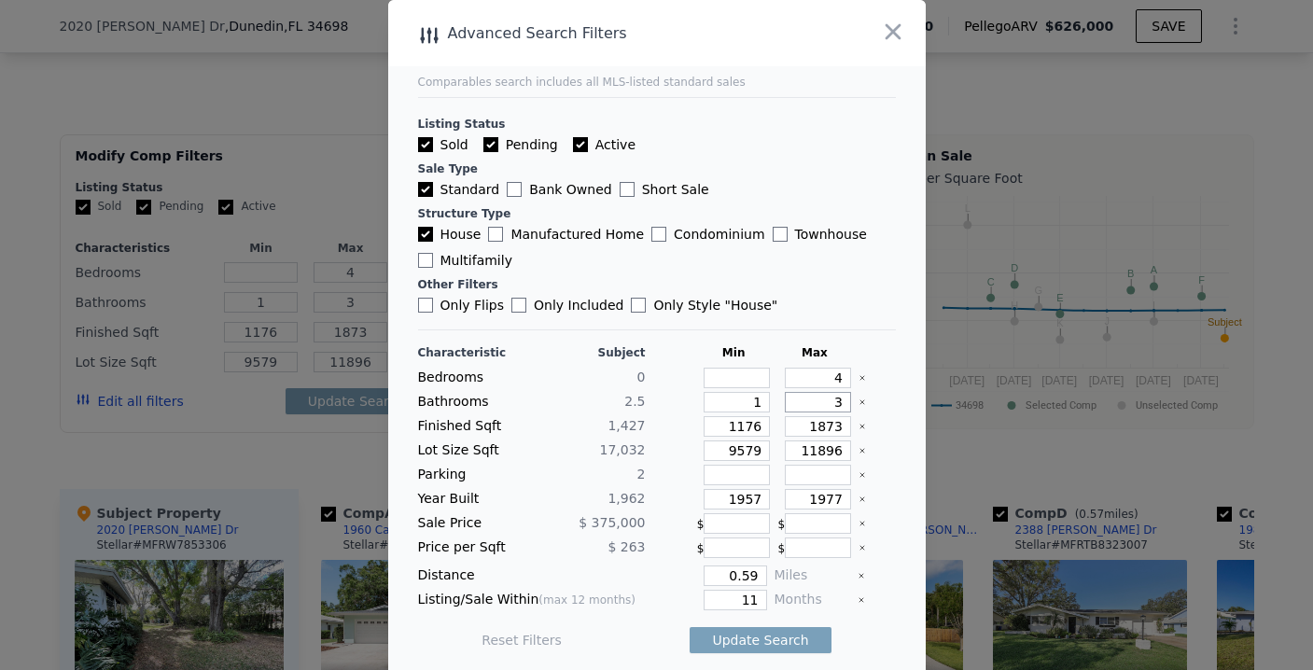
type input "3"
click at [745, 456] on input "9579" at bounding box center [737, 450] width 66 height 21
click at [825, 452] on input "11896" at bounding box center [818, 450] width 66 height 21
type input "118"
type input "1189"
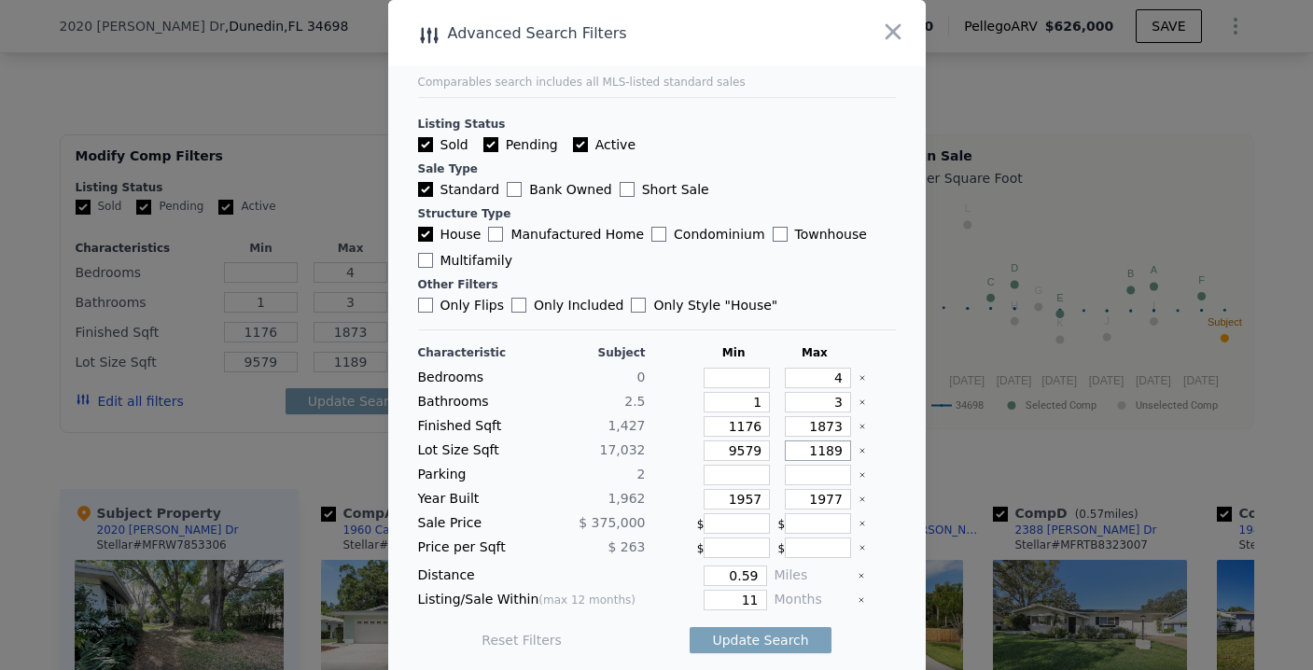
type input "118"
click at [830, 460] on div "118" at bounding box center [815, 450] width 74 height 21
click at [824, 455] on input "118" at bounding box center [818, 450] width 66 height 21
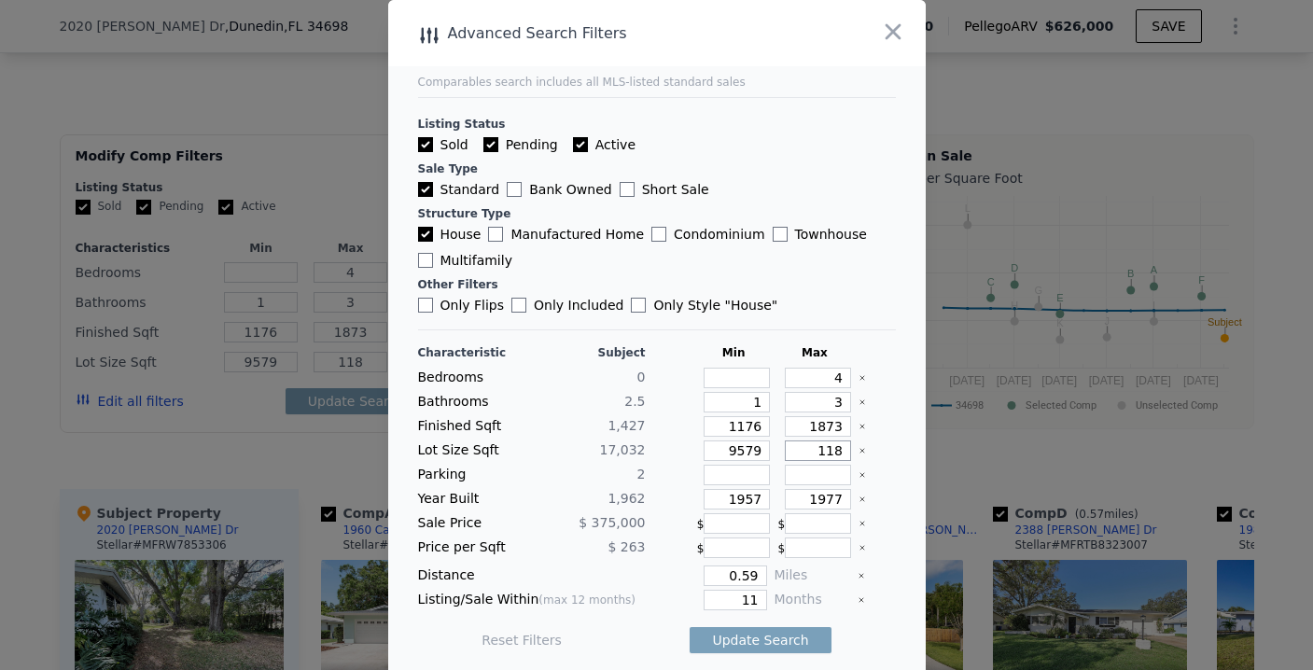
click at [824, 455] on input "118" at bounding box center [818, 450] width 66 height 21
type input "2"
type input "22"
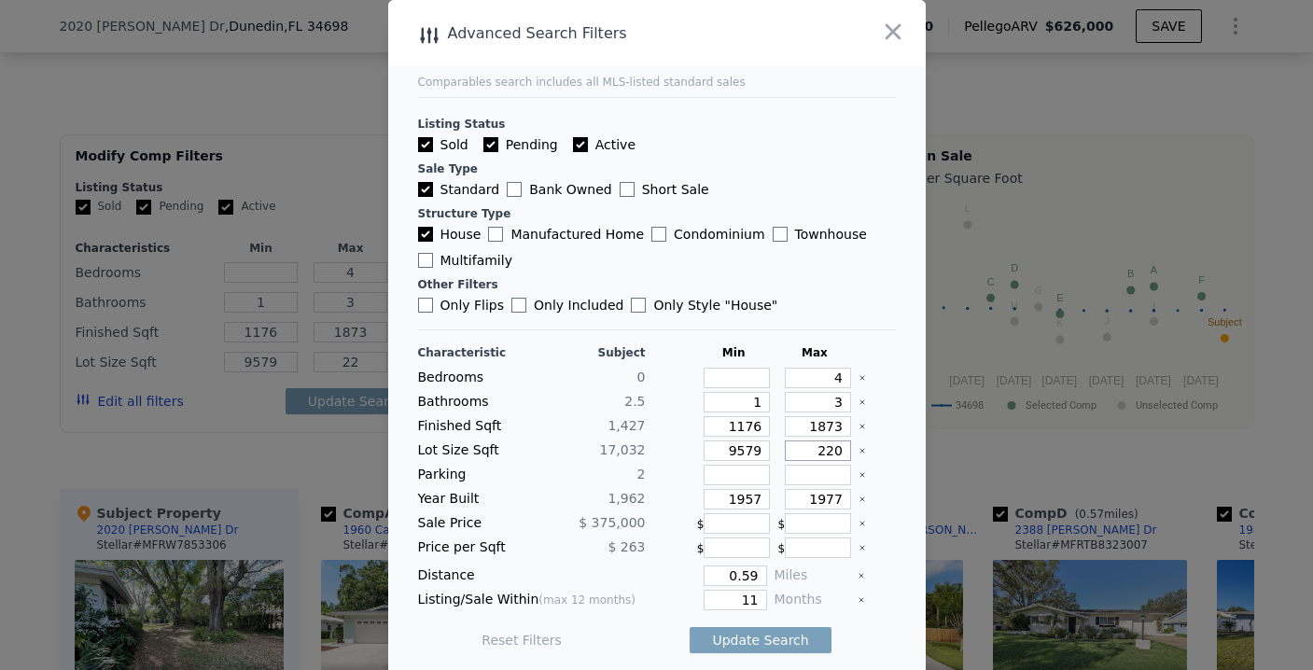
type input "2200"
type input "220"
type input "220000"
type input "22000"
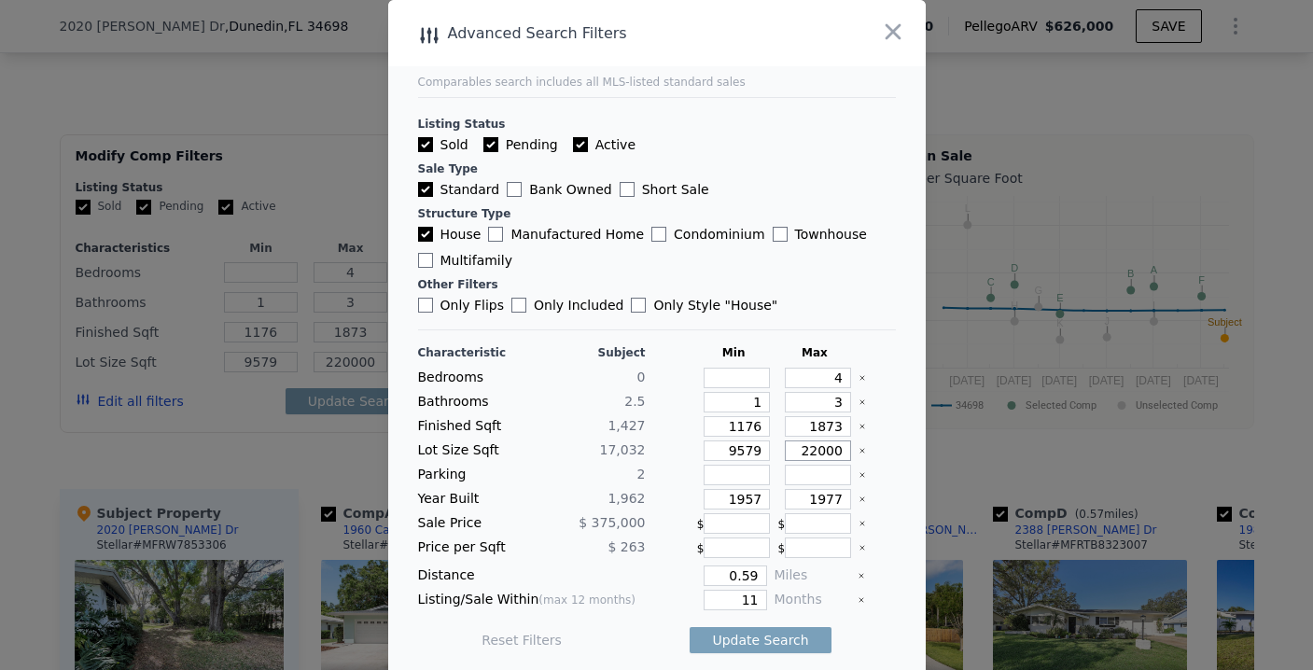
type input "22000"
click at [730, 504] on input "1957" at bounding box center [737, 499] width 66 height 21
type input "1950"
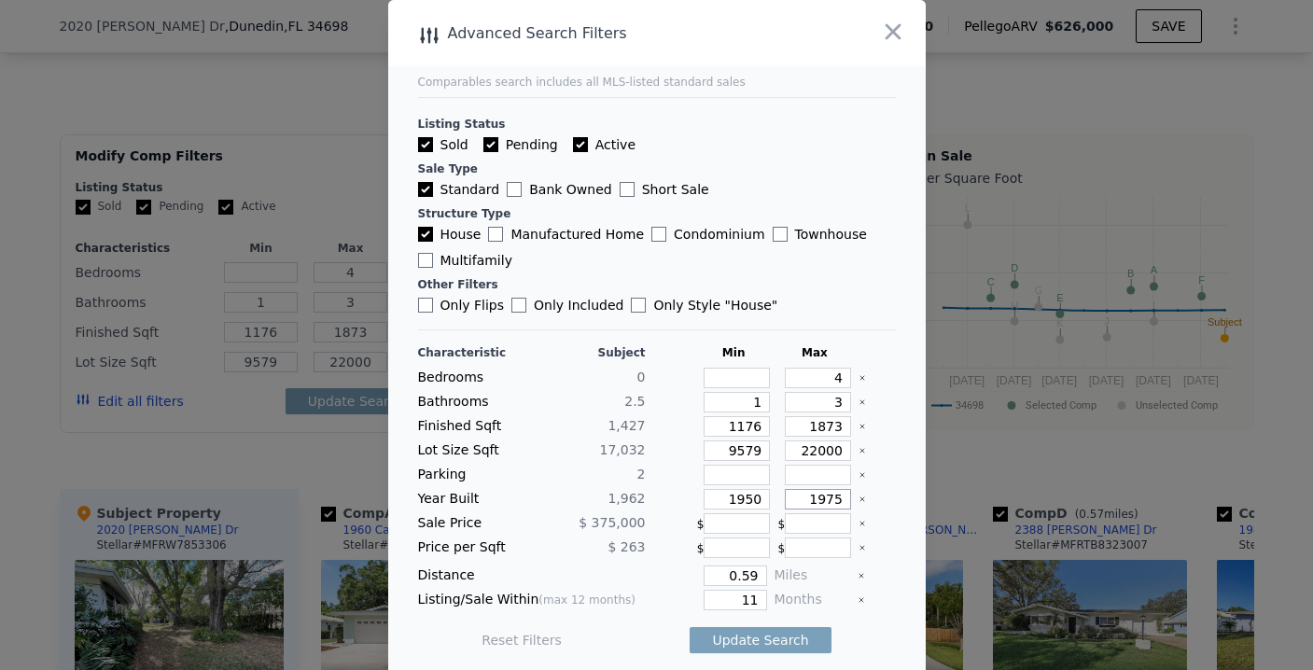
type input "1975"
click at [740, 579] on input "0.59" at bounding box center [735, 575] width 63 height 21
click at [740, 601] on input "11" at bounding box center [735, 600] width 63 height 21
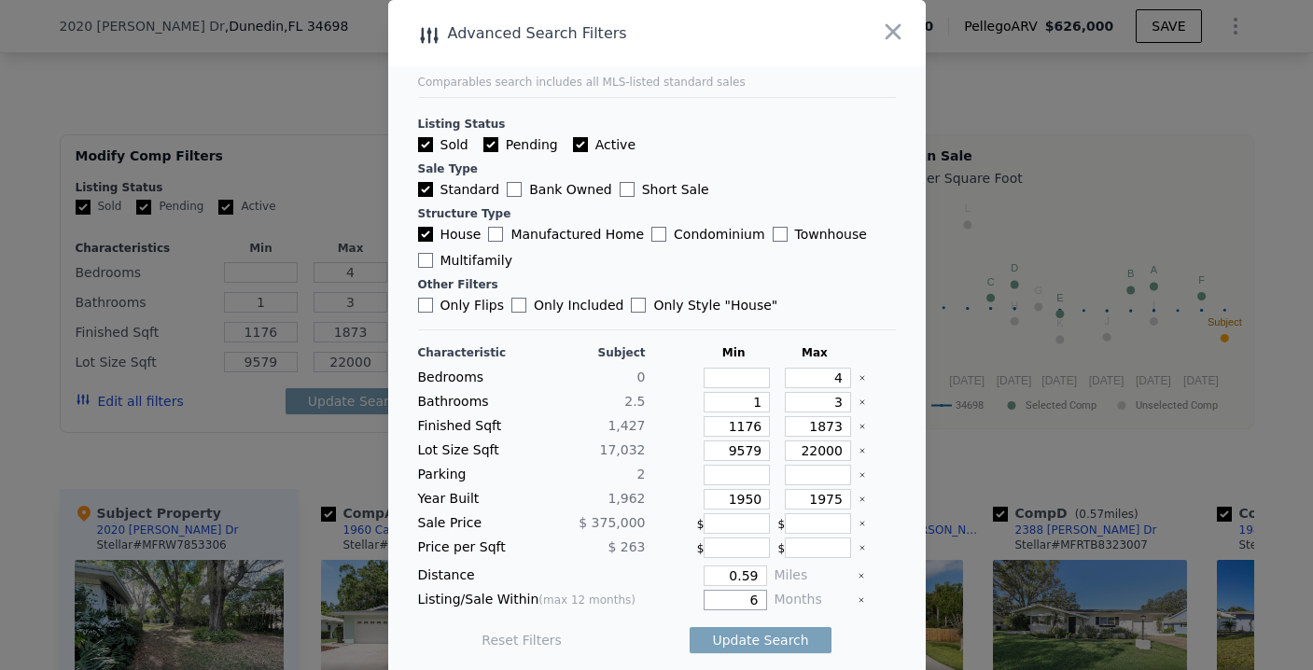
type input "6"
click at [743, 570] on input "0.59" at bounding box center [735, 575] width 63 height 21
type input "0.5"
click at [752, 636] on button "Update Search" at bounding box center [760, 640] width 141 height 26
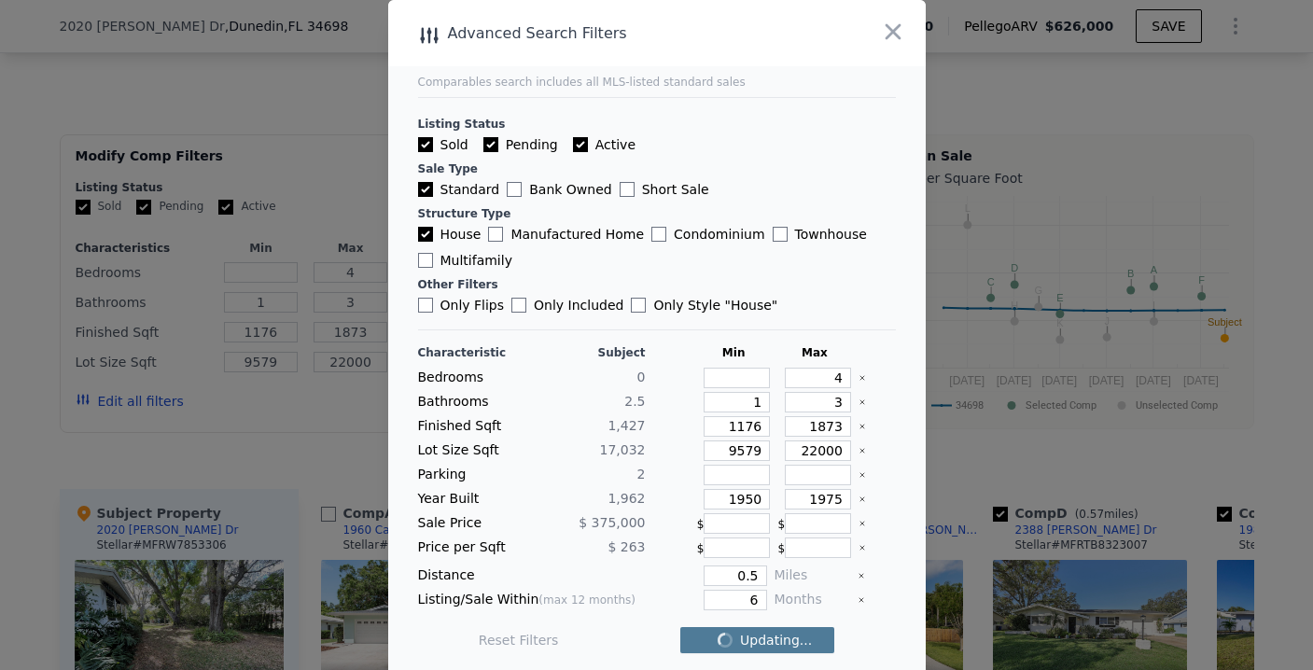
checkbox input "false"
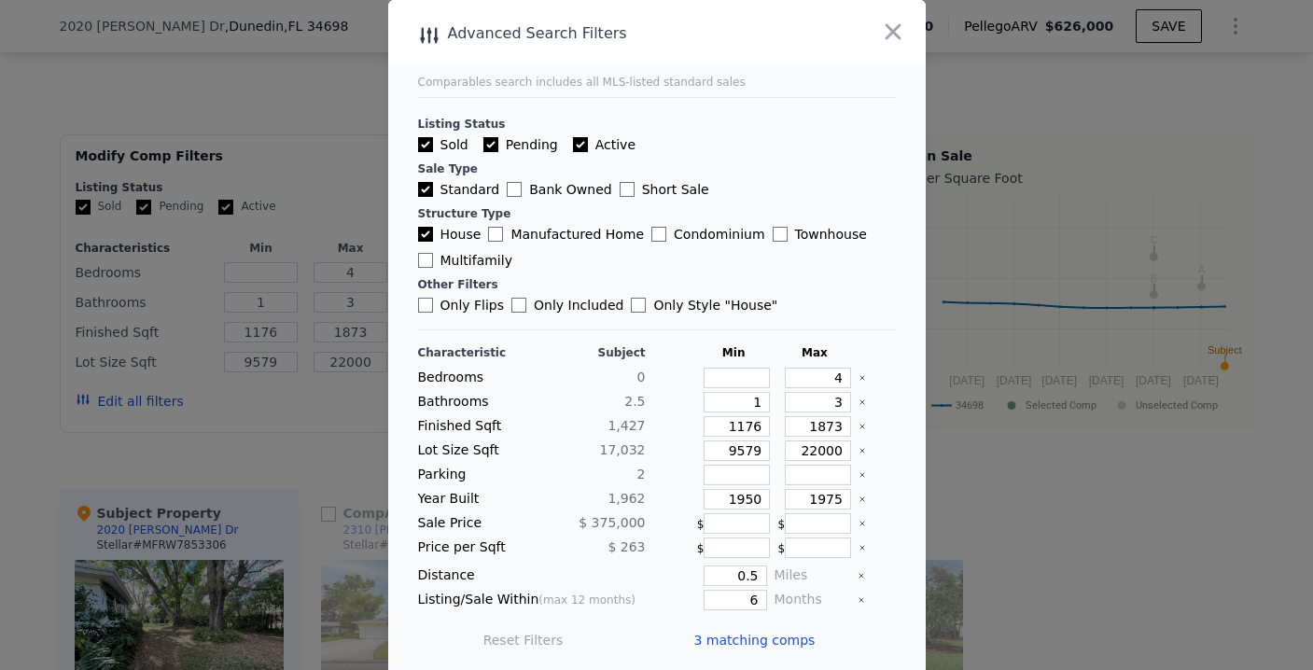
click at [748, 641] on span "3 matching comps" at bounding box center [754, 640] width 121 height 19
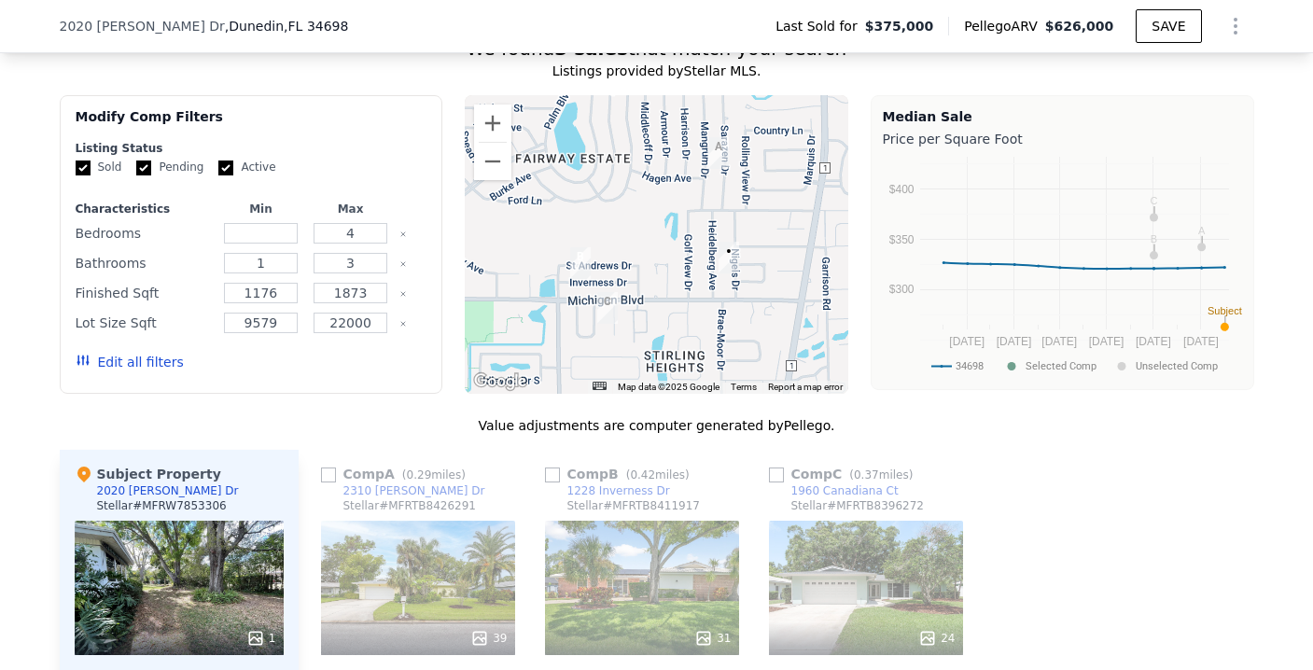
scroll to position [1533, 0]
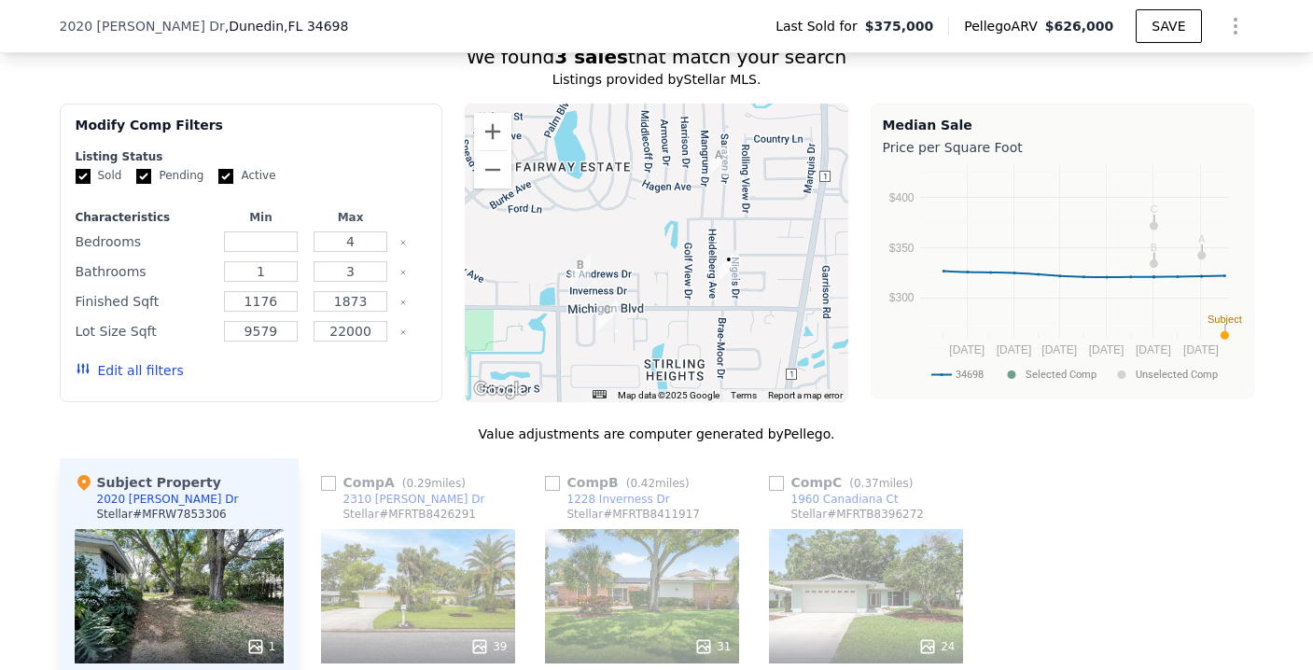
click at [156, 380] on button "Edit all filters" at bounding box center [130, 370] width 108 height 19
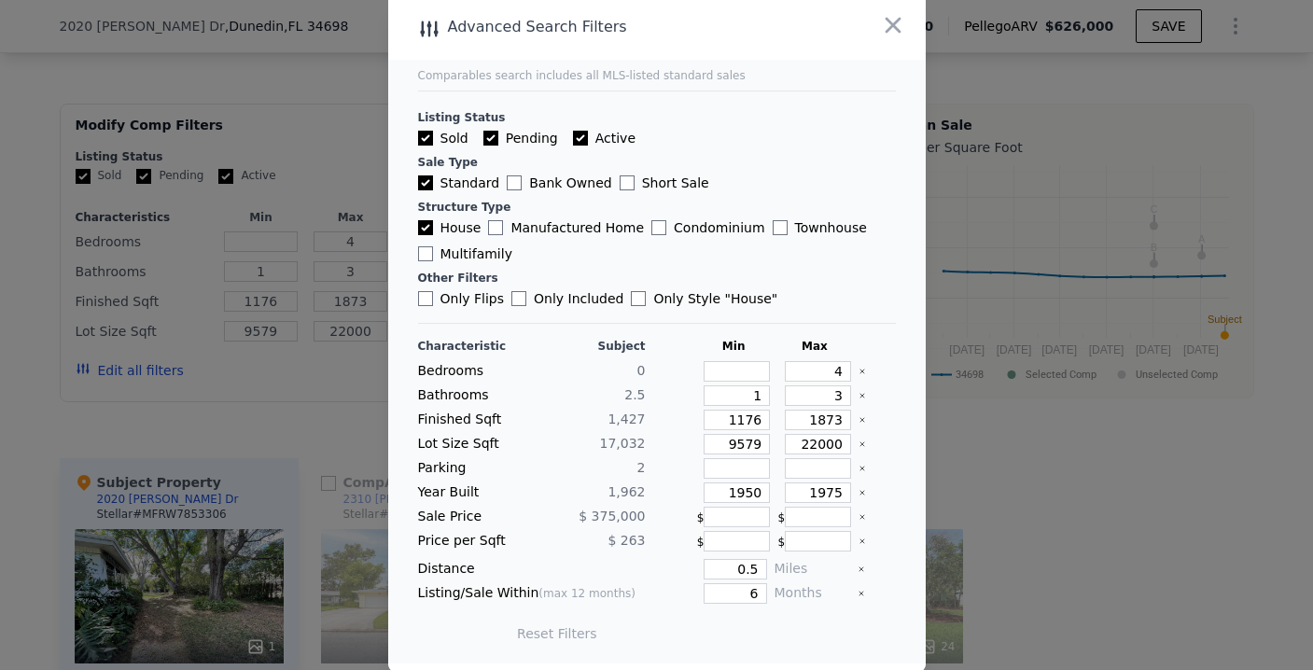
scroll to position [7, 0]
click at [742, 570] on input "0.5" at bounding box center [735, 568] width 63 height 21
type input "0.59"
click at [741, 628] on button "Update Search" at bounding box center [760, 633] width 141 height 26
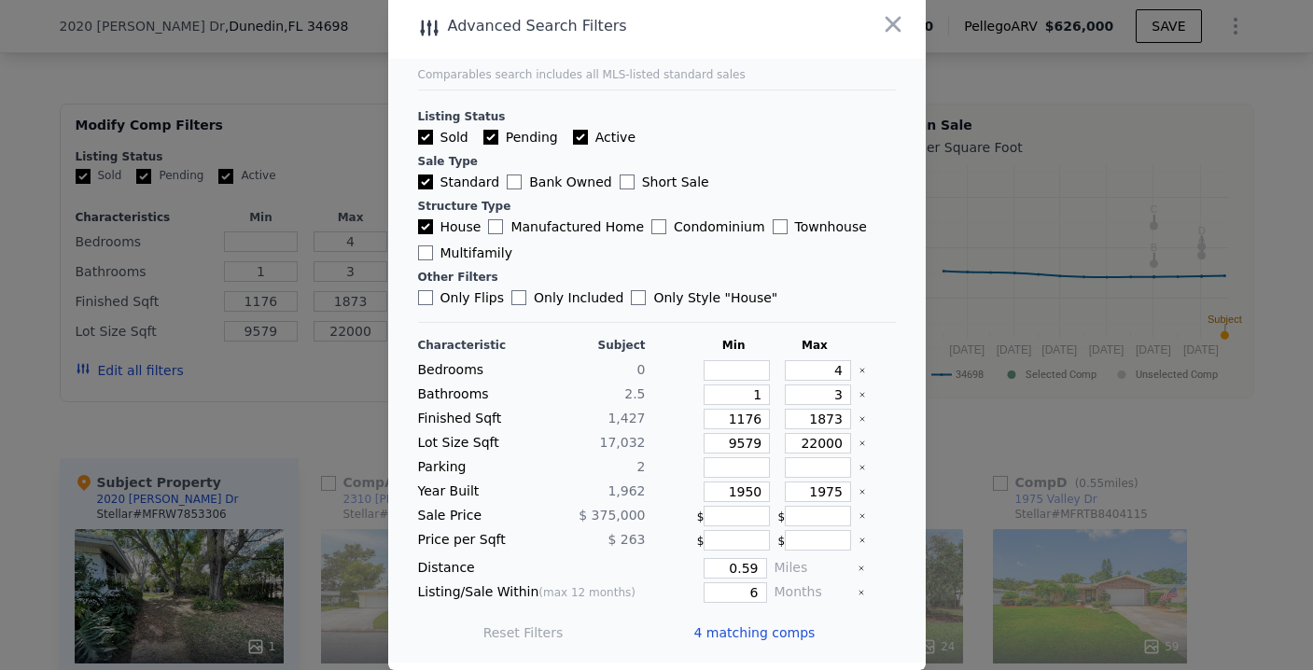
click at [759, 625] on span "4 matching comps" at bounding box center [754, 632] width 121 height 19
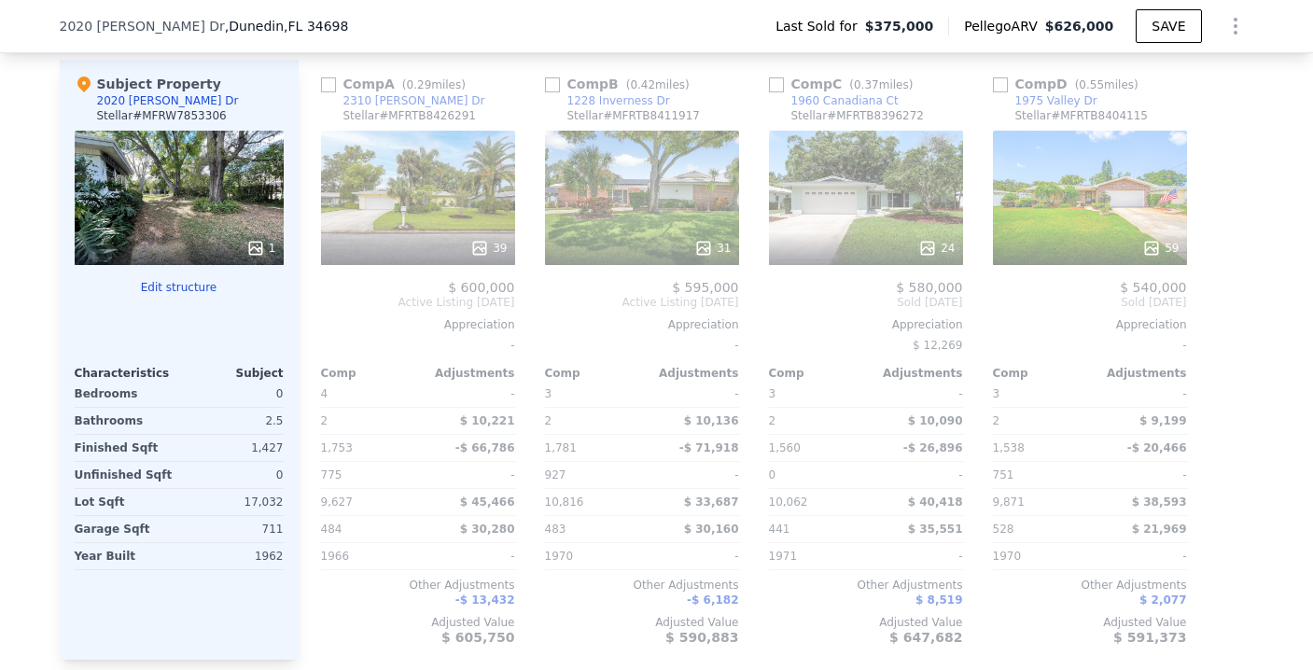
scroll to position [1959, 0]
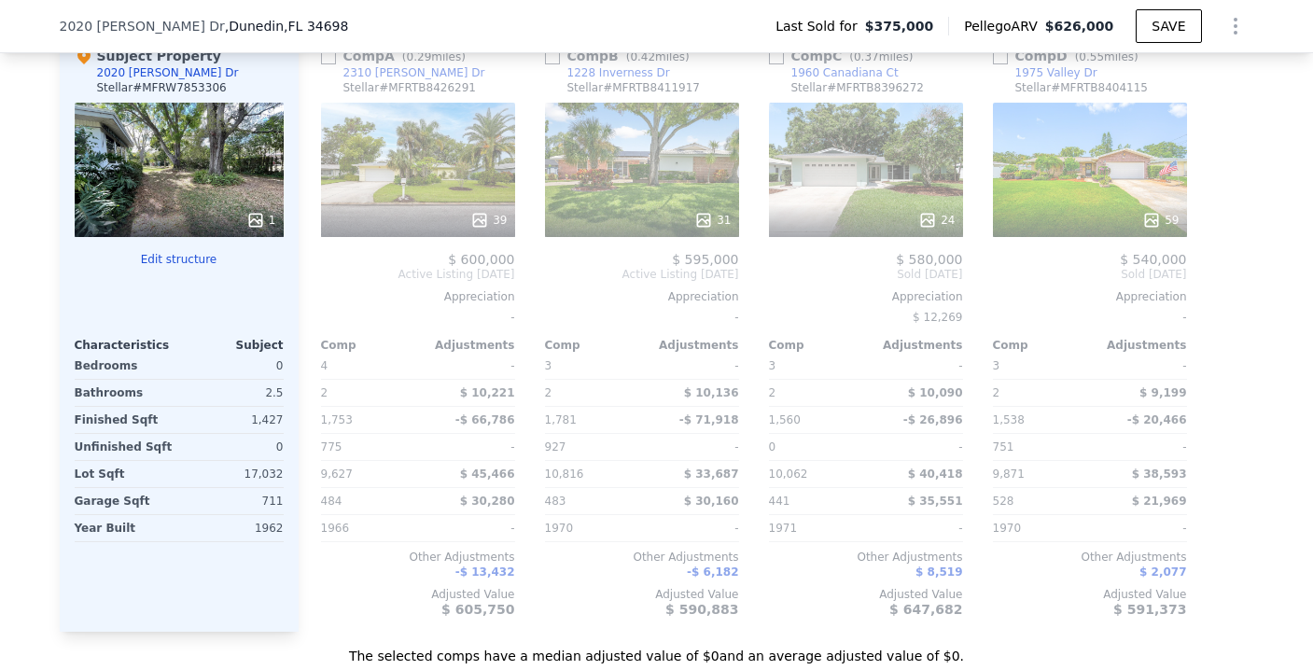
click at [816, 202] on div "24" at bounding box center [866, 170] width 194 height 134
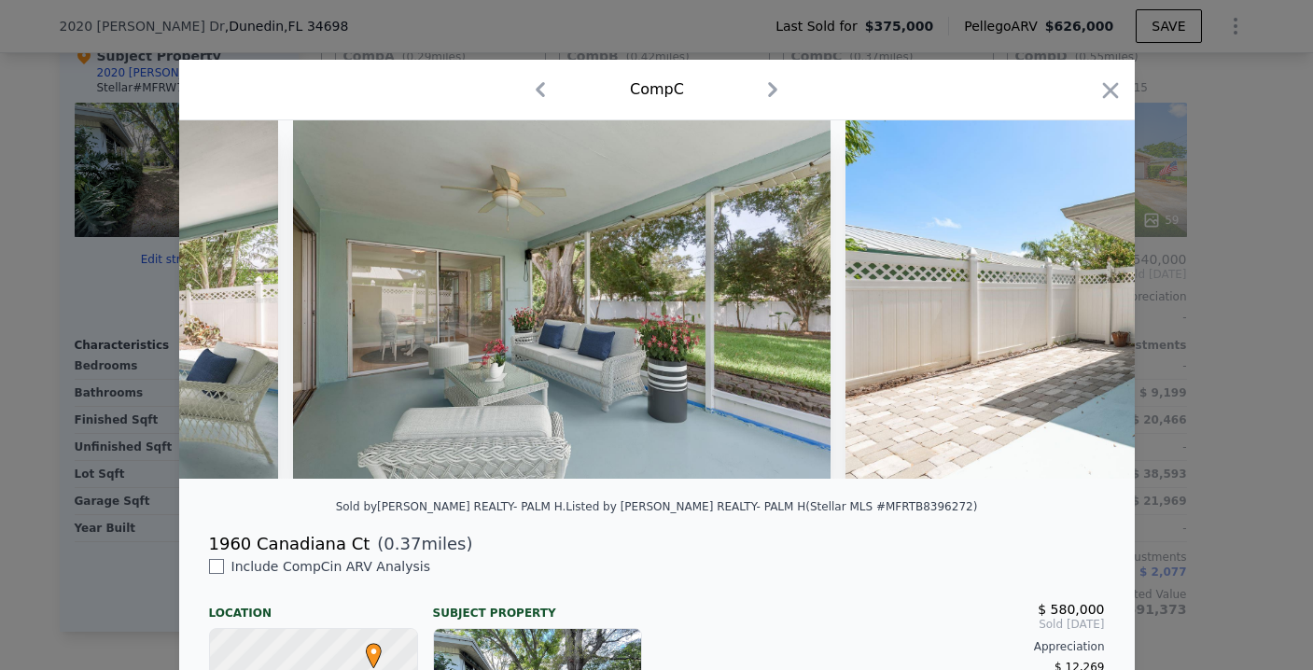
scroll to position [0, 9971]
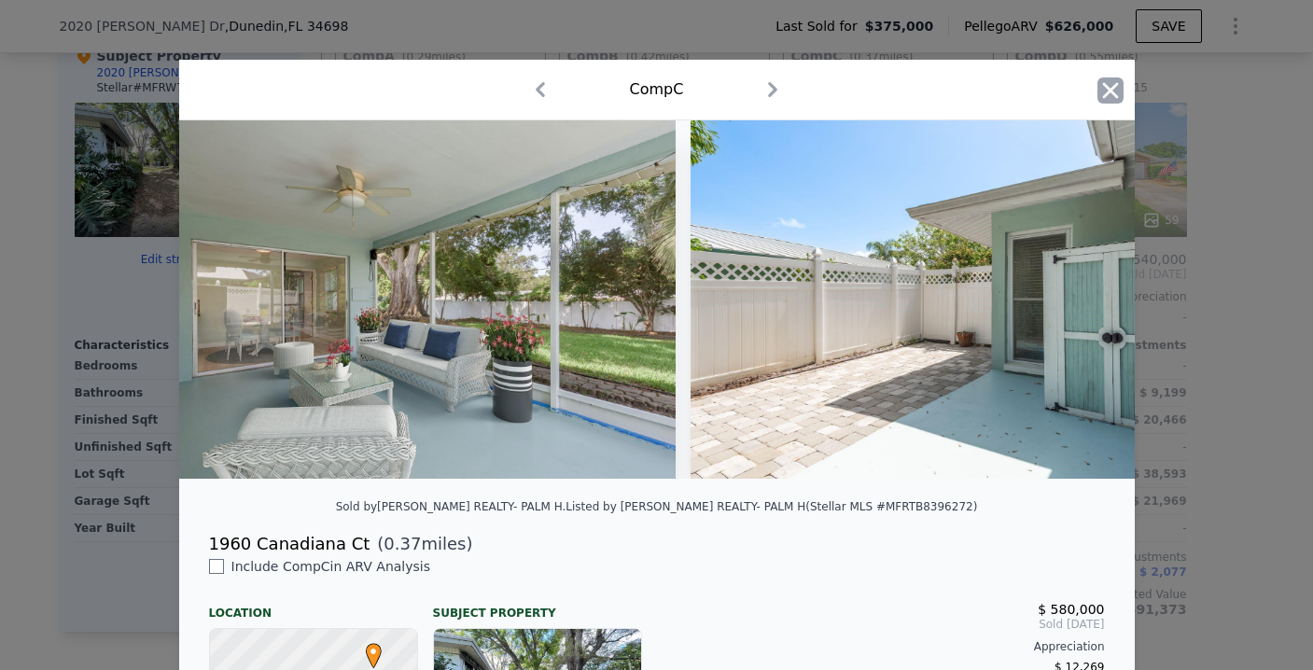
click at [1107, 84] on icon "button" at bounding box center [1110, 90] width 26 height 26
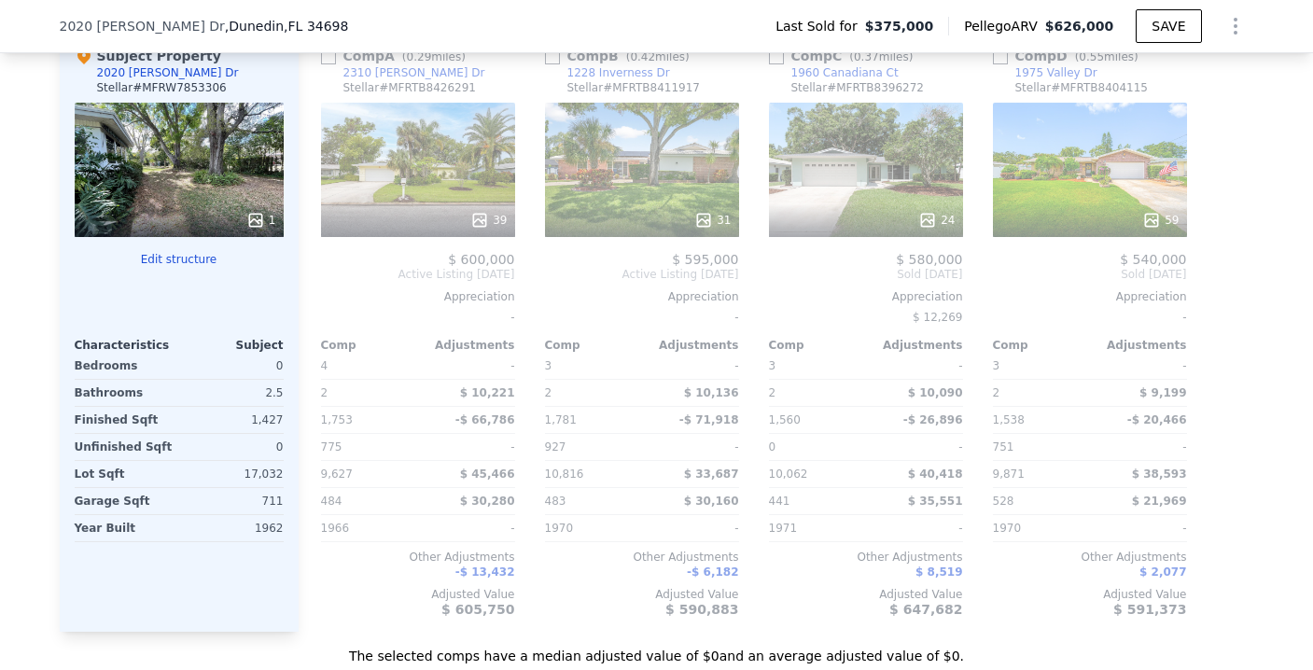
click at [1045, 185] on div "59" at bounding box center [1090, 170] width 194 height 134
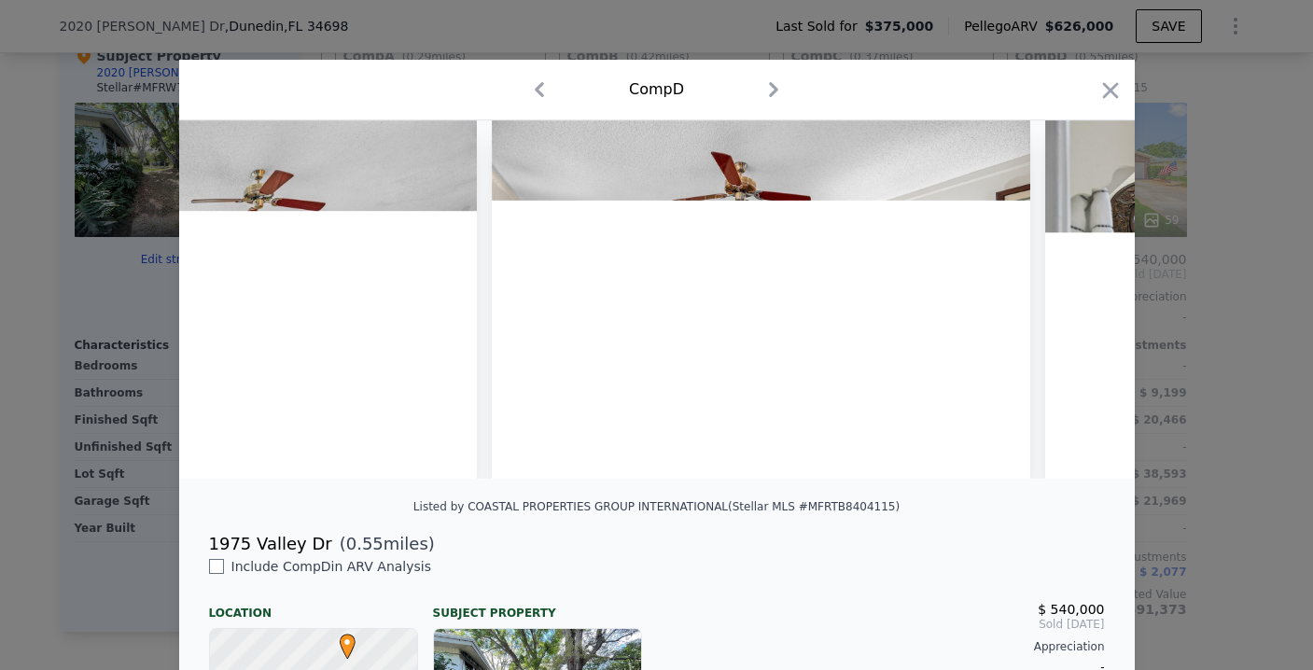
scroll to position [0, 12499]
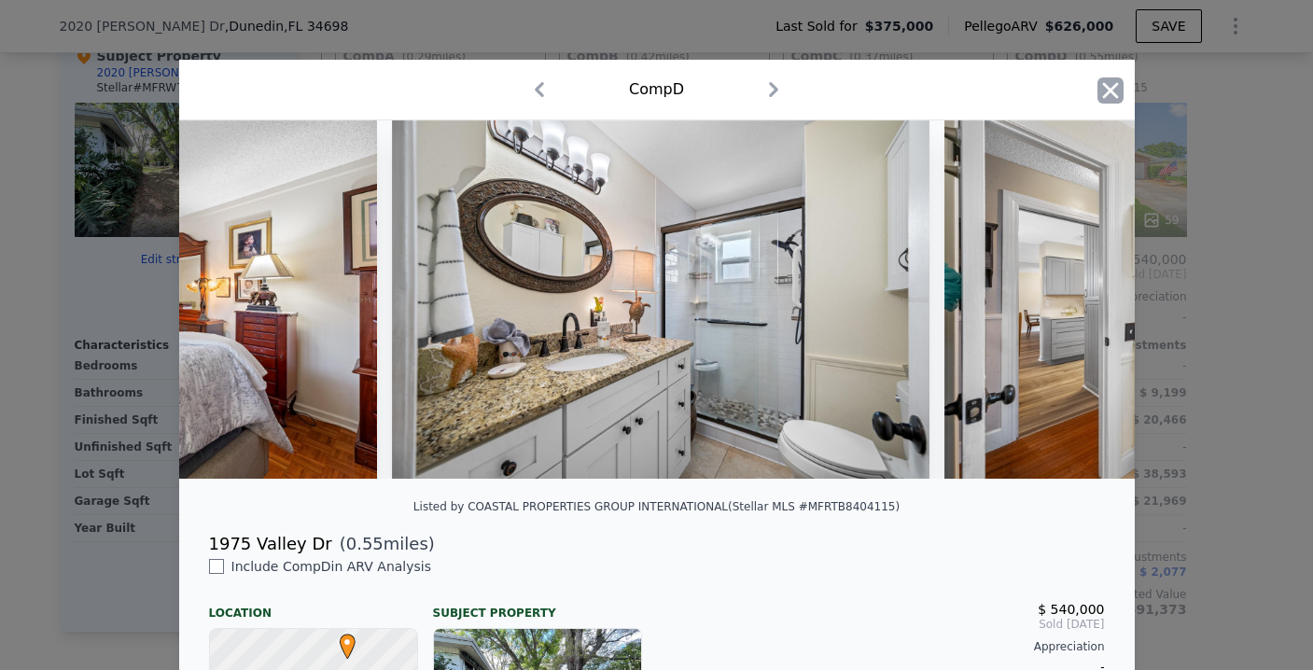
click at [1102, 91] on icon "button" at bounding box center [1110, 90] width 16 height 16
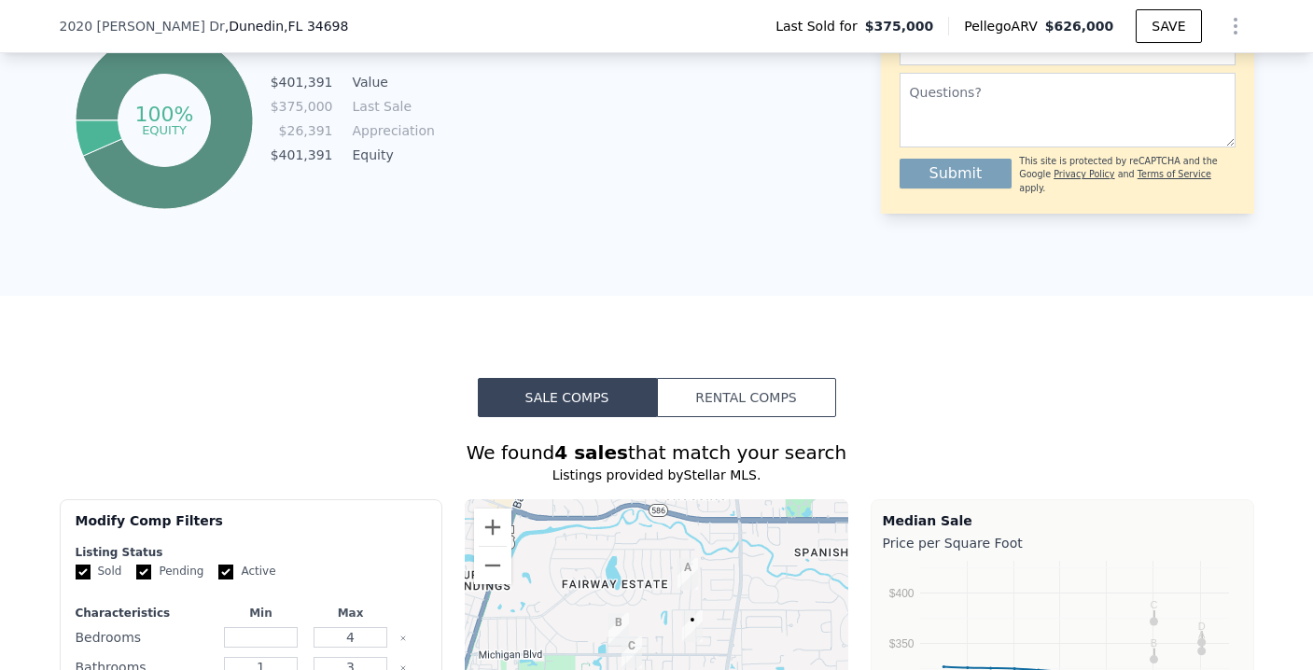
scroll to position [201, 0]
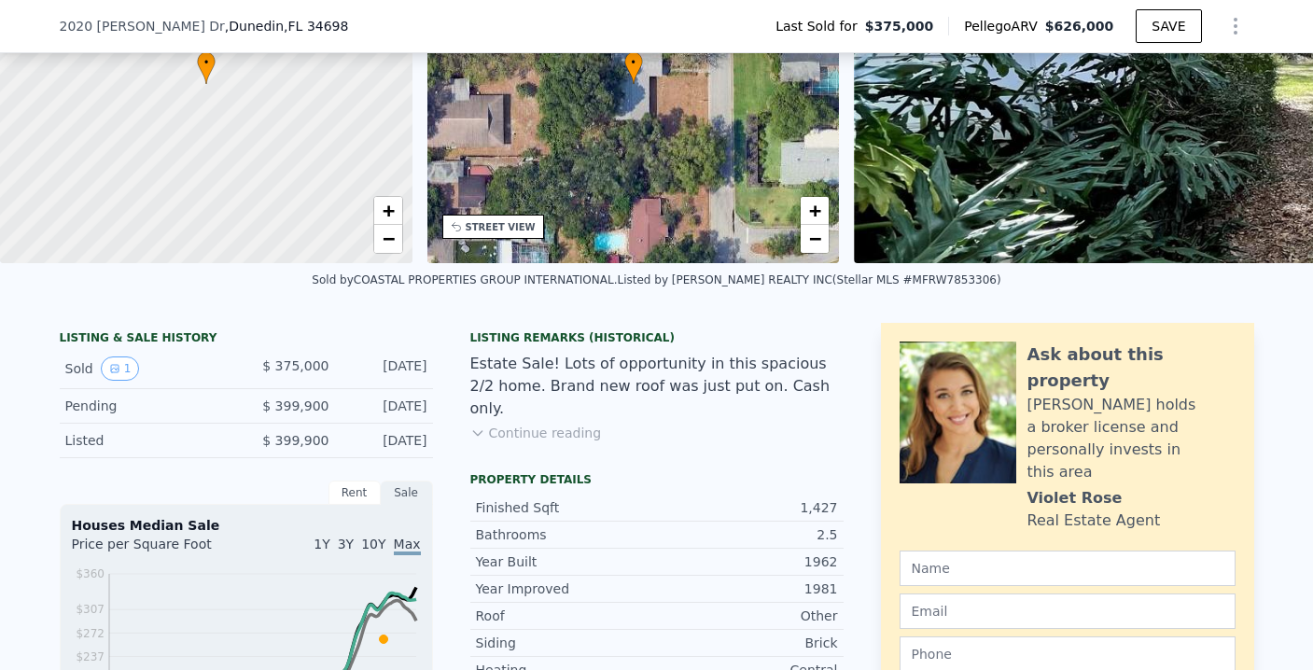
type input "1.5"
type input "2.5"
type input "11896"
checkbox input "true"
